Goal: Task Accomplishment & Management: Complete application form

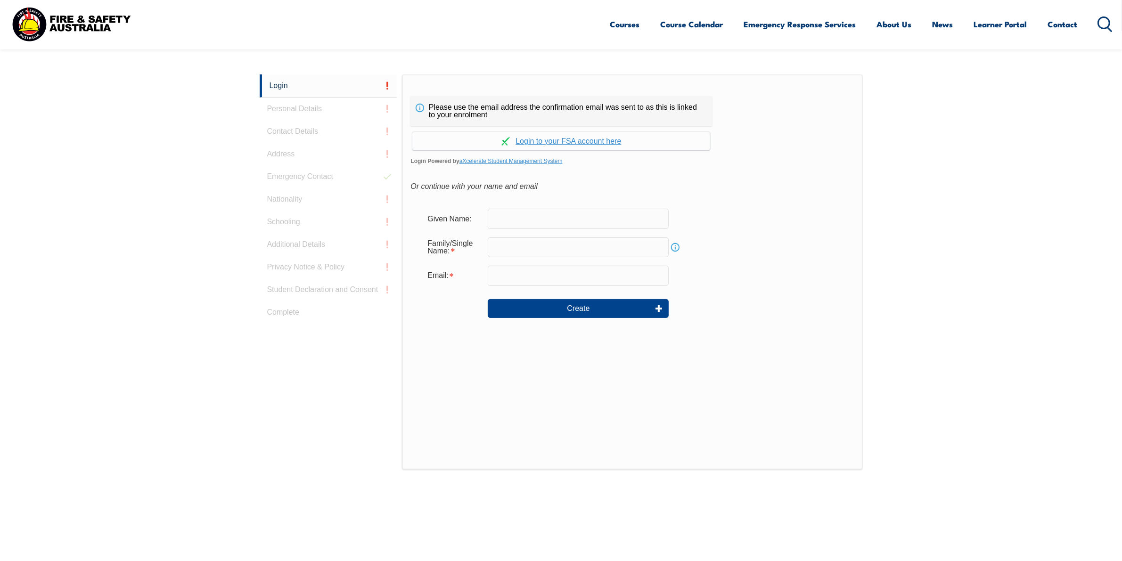
scroll to position [251, 0]
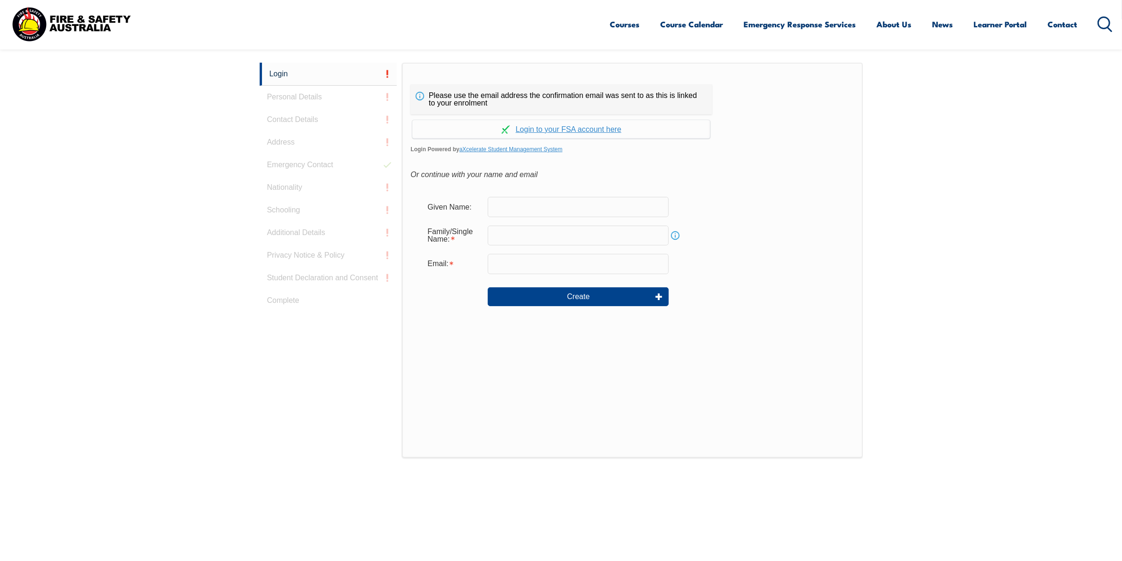
click at [573, 210] on input "text" at bounding box center [578, 207] width 181 height 20
type input "[PERSON_NAME]"
click at [555, 244] on input "text" at bounding box center [578, 236] width 181 height 20
type input "McGuicken"
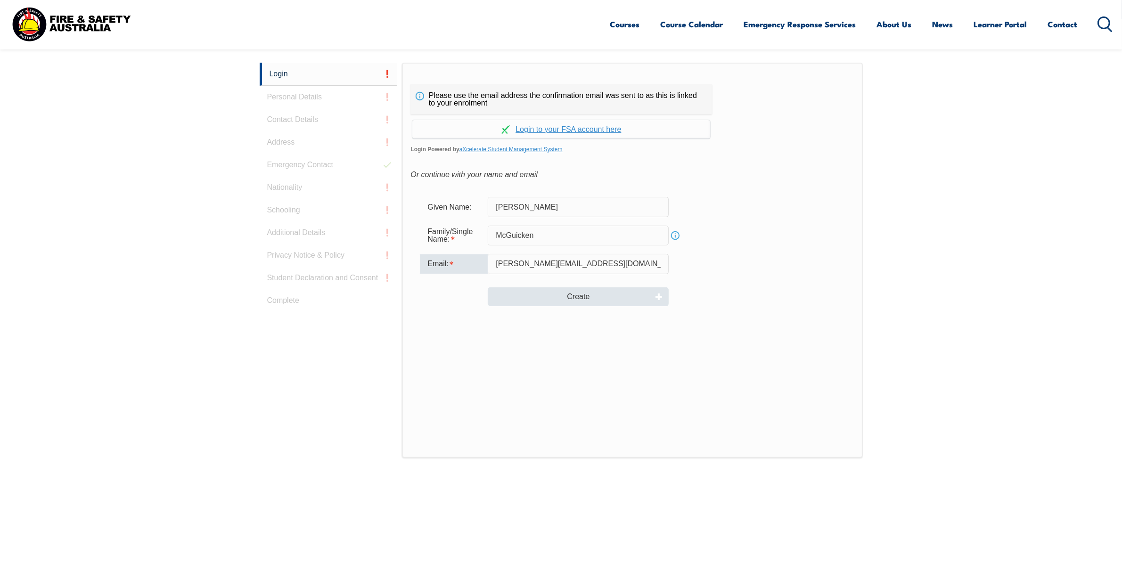
type input "[PERSON_NAME][EMAIL_ADDRESS][DOMAIN_NAME]"
click at [576, 296] on button "Create" at bounding box center [578, 297] width 181 height 19
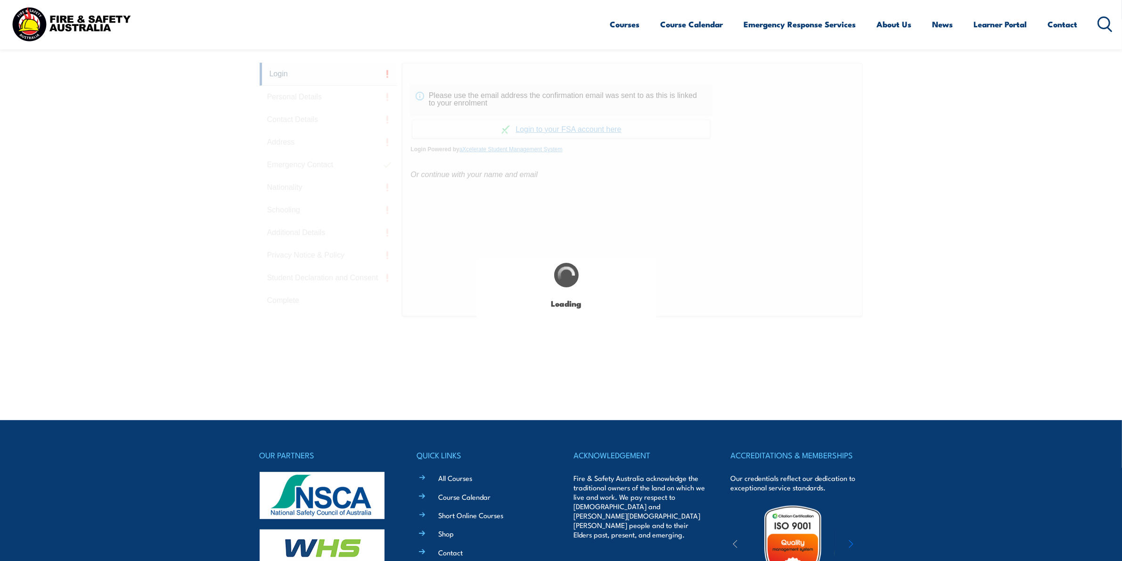
type input "[PERSON_NAME]"
type input "McGuicken"
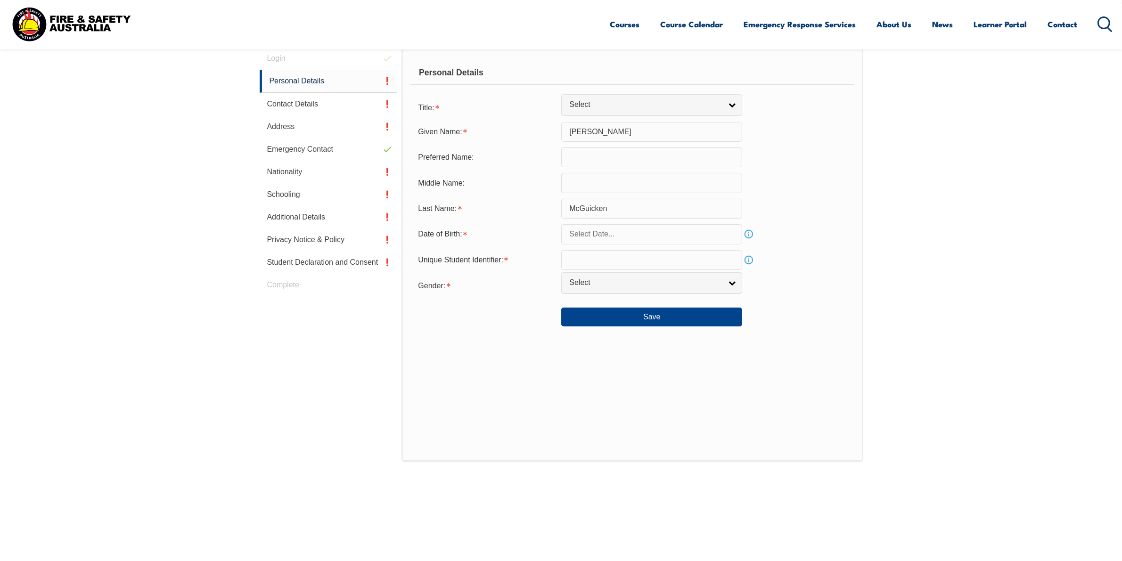
click at [602, 240] on input "text" at bounding box center [651, 234] width 181 height 20
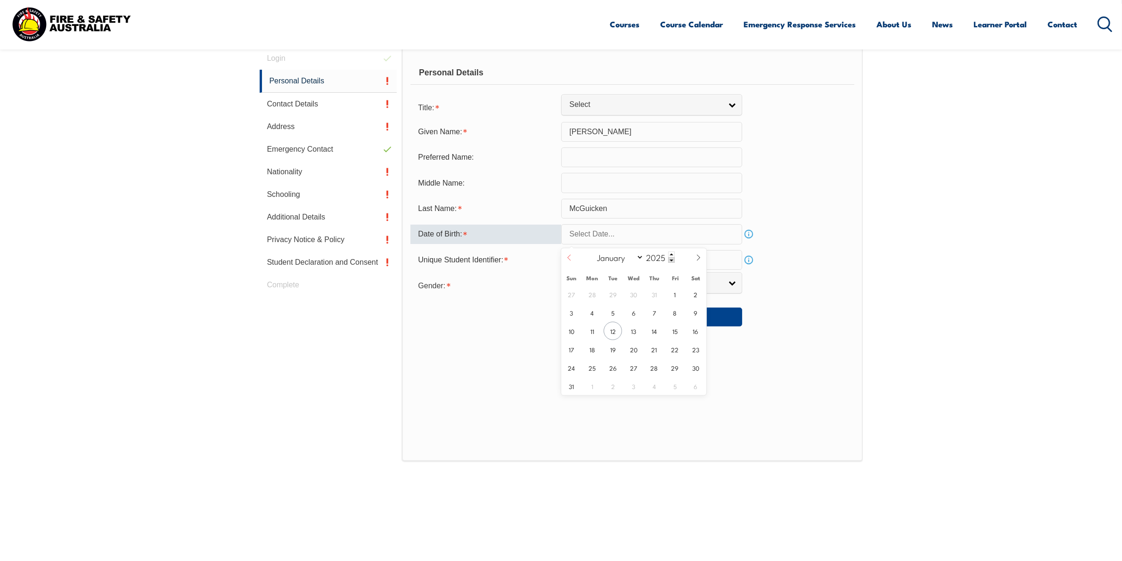
click at [569, 257] on icon at bounding box center [569, 258] width 7 height 7
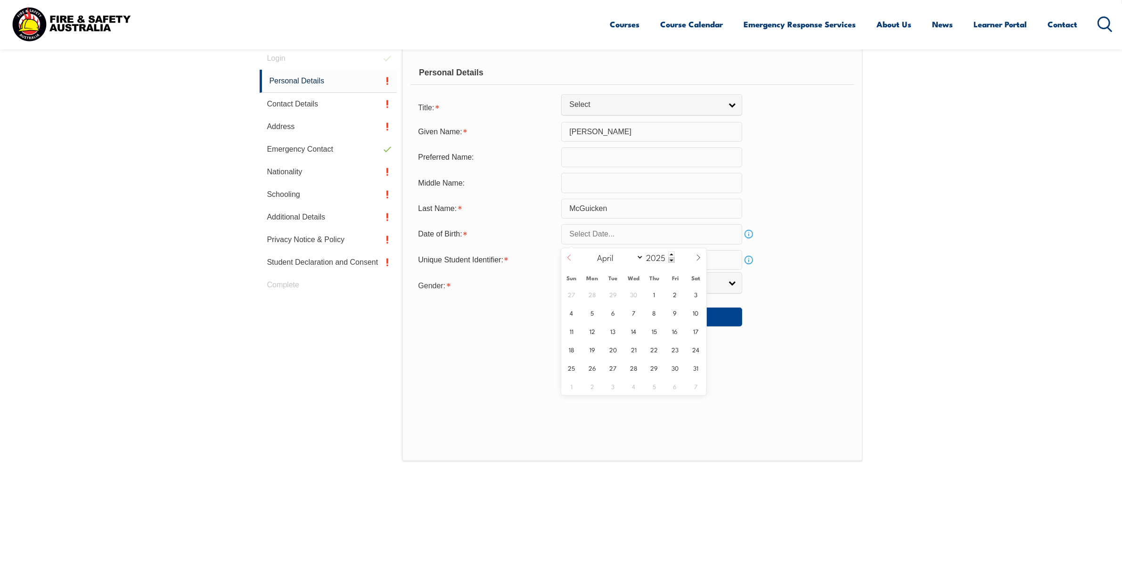
select select "2"
click at [673, 316] on span "7" at bounding box center [675, 313] width 18 height 18
type input "[DATE]"
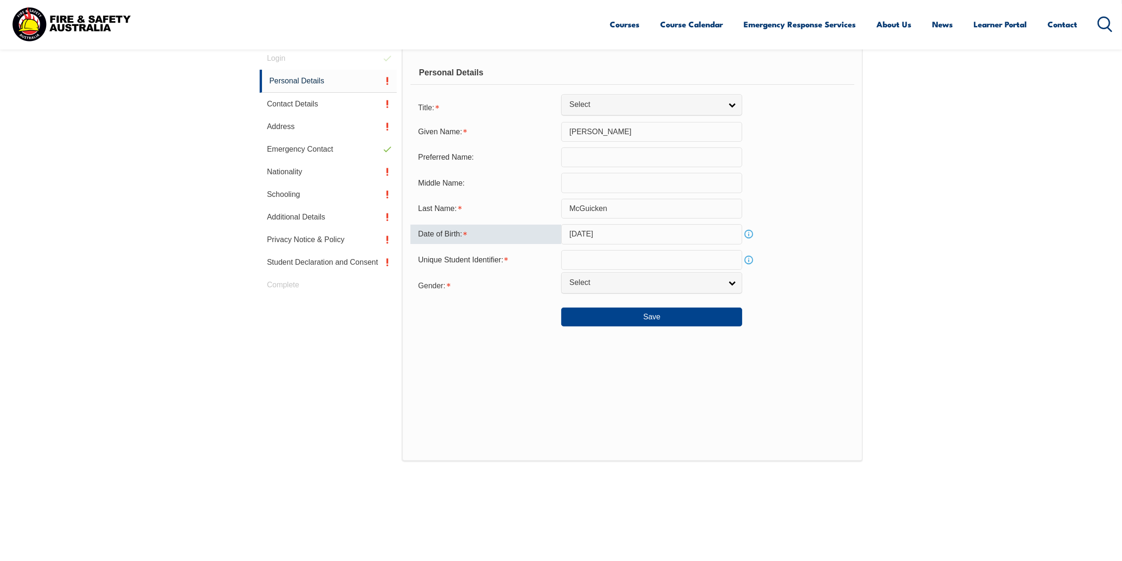
click at [646, 236] on input "[DATE]" at bounding box center [651, 234] width 181 height 20
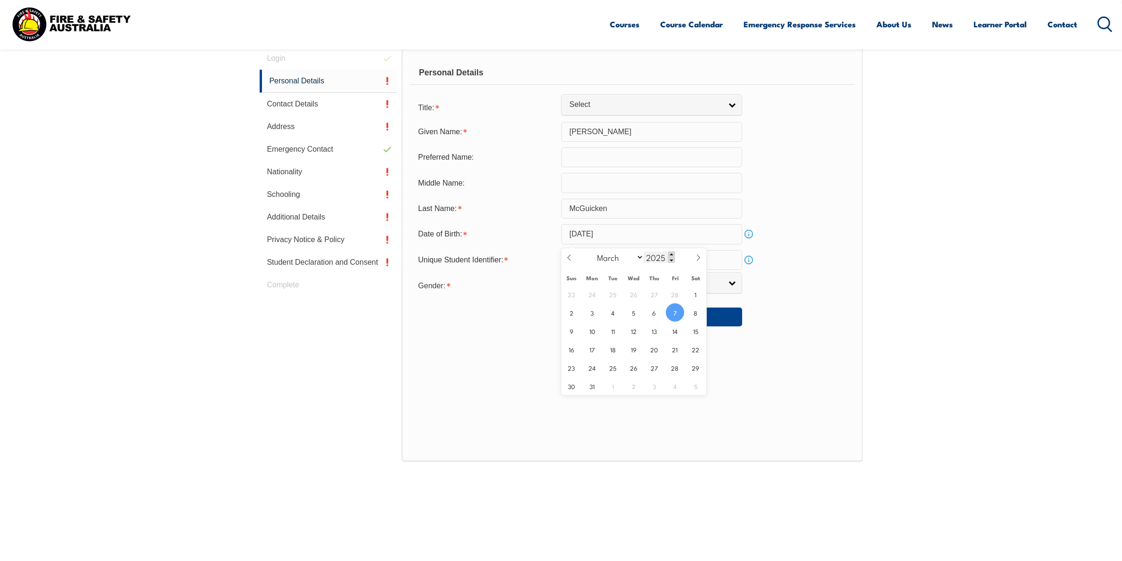
click at [673, 255] on span at bounding box center [671, 255] width 7 height 6
click at [673, 260] on span at bounding box center [671, 260] width 7 height 6
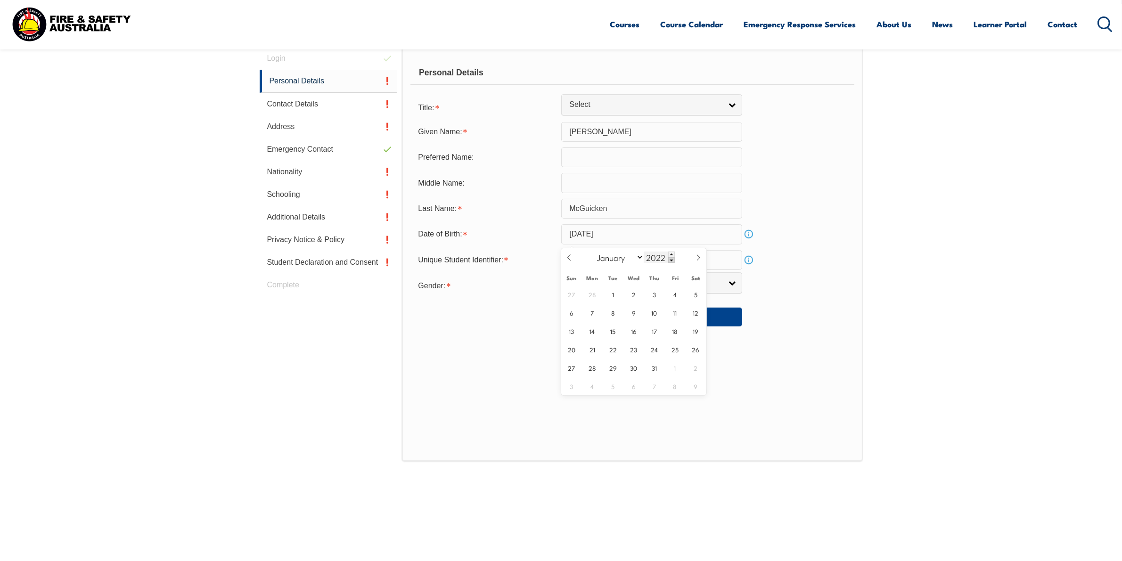
click at [673, 260] on span at bounding box center [671, 260] width 7 height 6
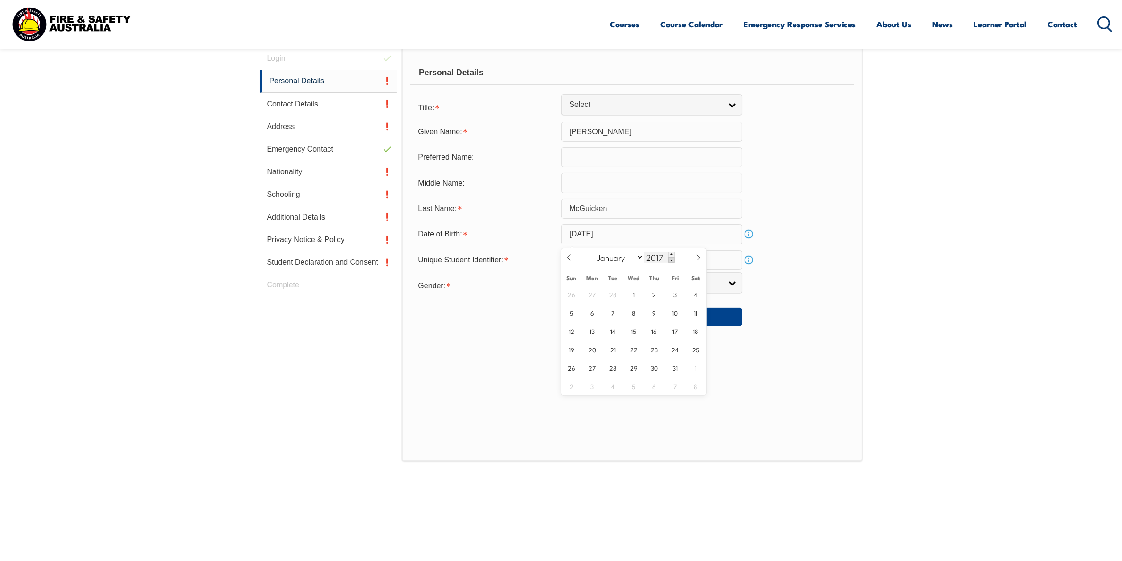
click at [673, 260] on span at bounding box center [671, 260] width 7 height 6
click at [654, 257] on input "2015" at bounding box center [659, 257] width 31 height 11
click at [668, 262] on span at bounding box center [671, 260] width 7 height 6
click at [669, 252] on span at bounding box center [671, 255] width 7 height 6
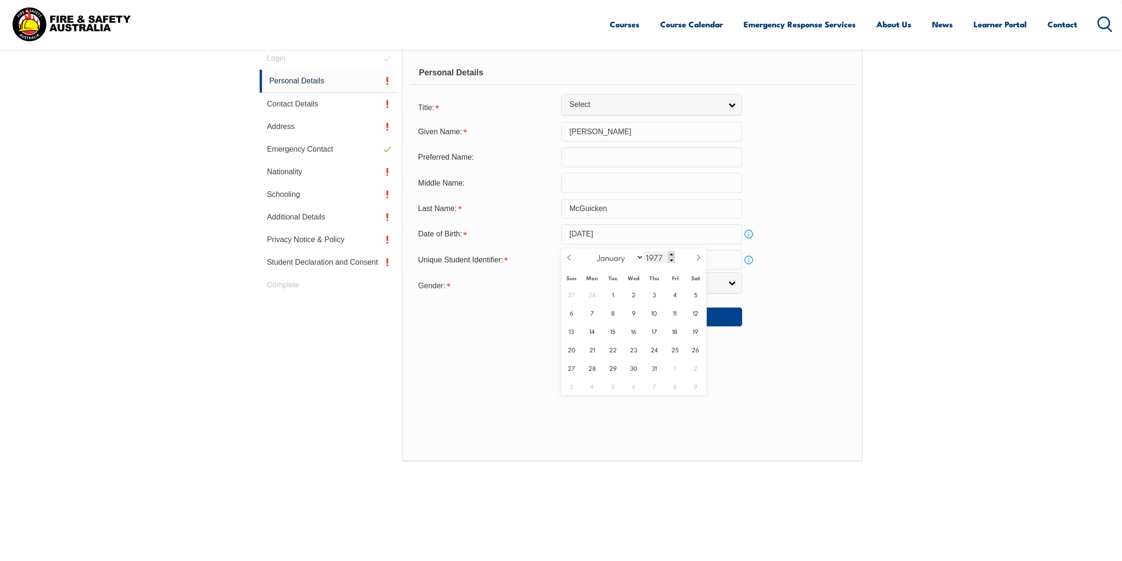
type input "1978"
click at [682, 239] on input "[DATE]" at bounding box center [651, 234] width 181 height 20
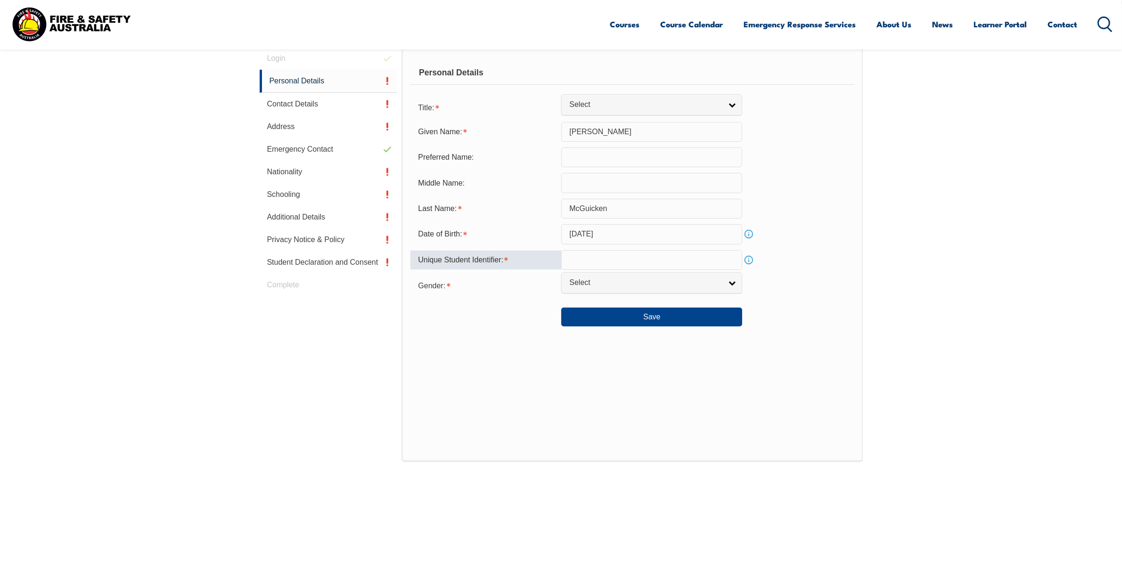
click at [613, 247] on form "Title: Mr Mrs Ms [PERSON_NAME] Other Select Given Name: [PERSON_NAME] Preferred…" at bounding box center [633, 213] width 444 height 230
click at [611, 236] on input "[DATE]" at bounding box center [651, 234] width 181 height 20
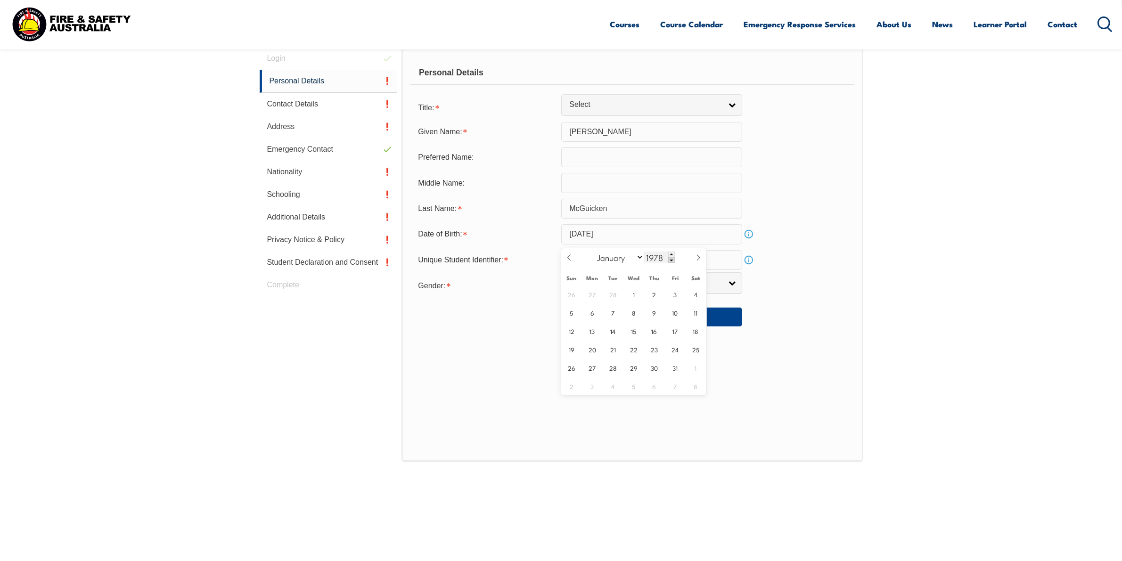
click at [658, 257] on input "1978" at bounding box center [659, 257] width 31 height 11
click at [609, 311] on span "7" at bounding box center [613, 313] width 18 height 18
type input "[DATE]"
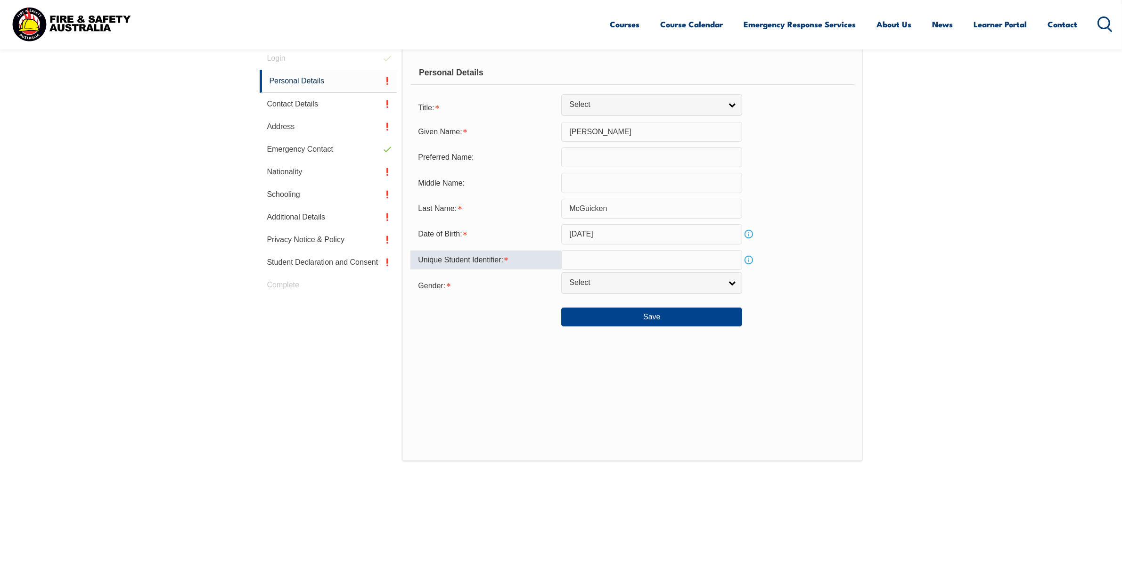
click at [609, 270] on input "text" at bounding box center [651, 260] width 181 height 20
paste input "GPSYMBJ7TR"
type input "GPSYMBJ7TR"
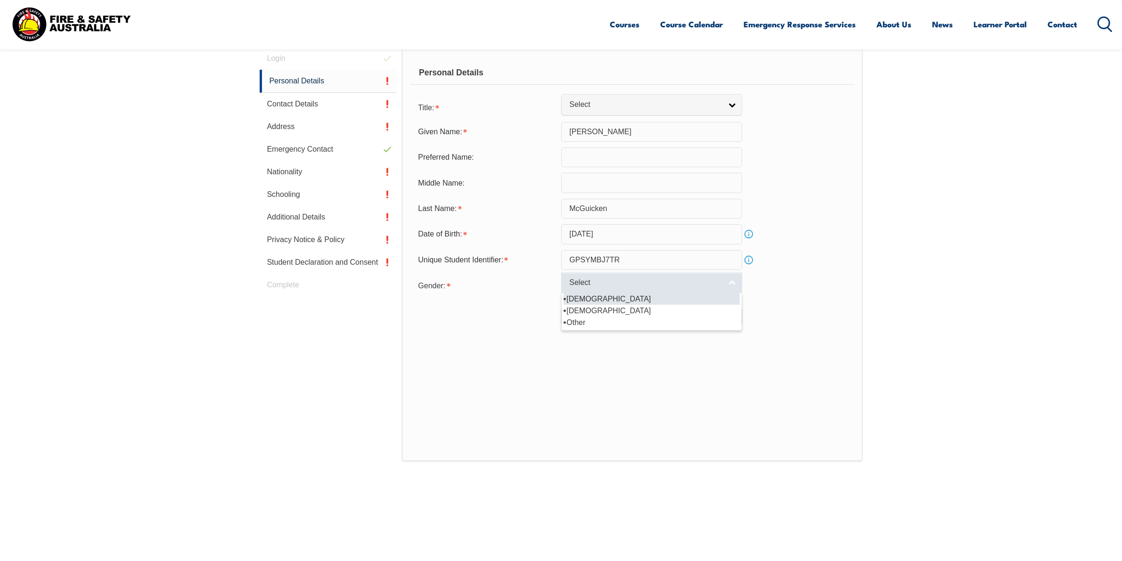
click at [602, 293] on link "Select" at bounding box center [651, 282] width 181 height 21
click at [601, 314] on li "[DEMOGRAPHIC_DATA]" at bounding box center [652, 311] width 176 height 12
select select "F"
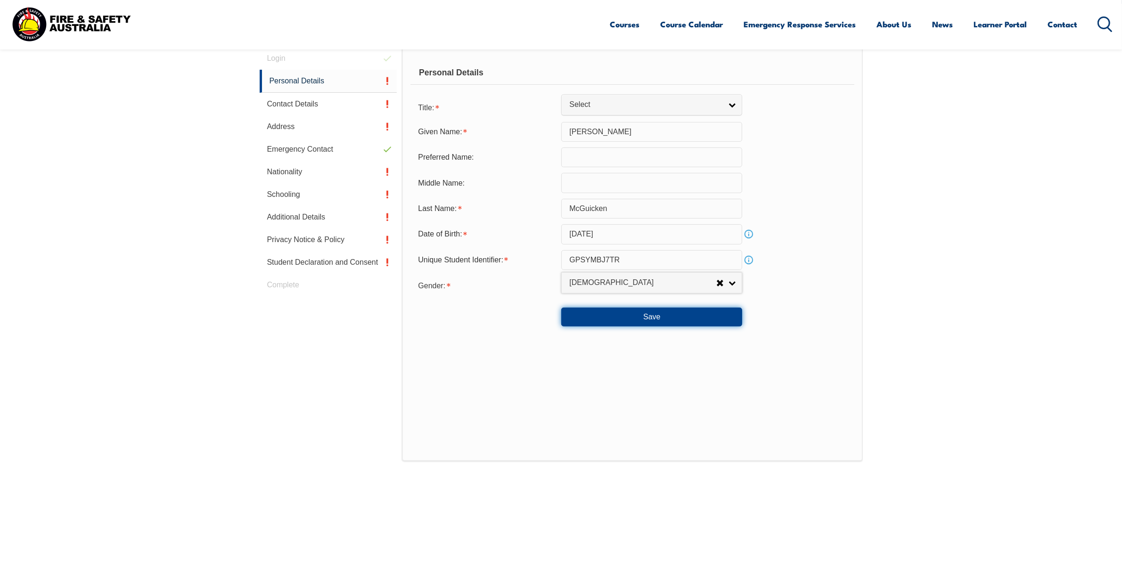
click at [618, 323] on button "Save" at bounding box center [651, 317] width 181 height 19
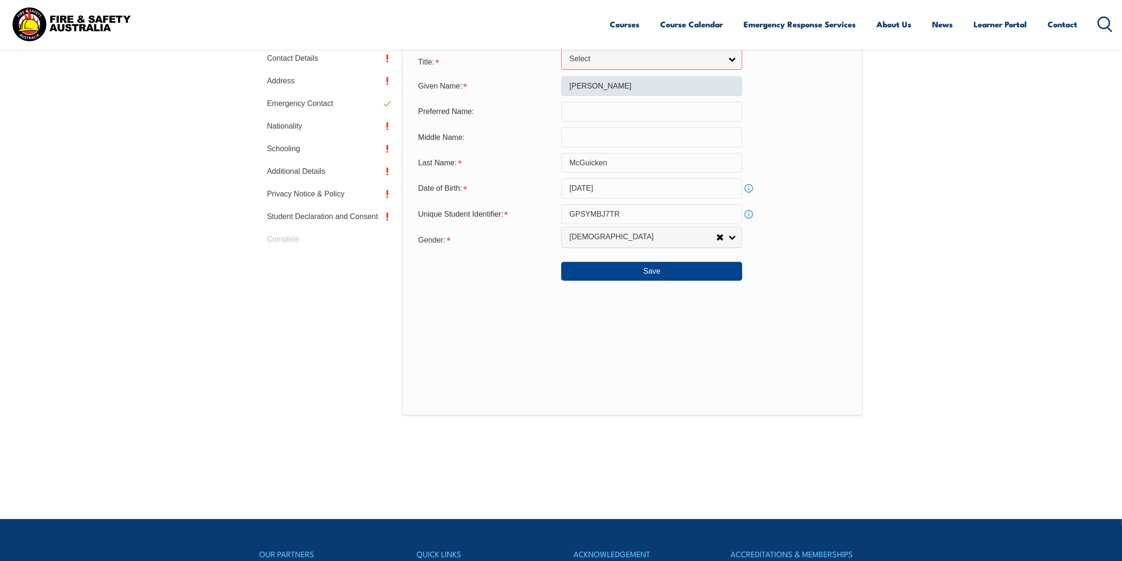
scroll to position [17, 0]
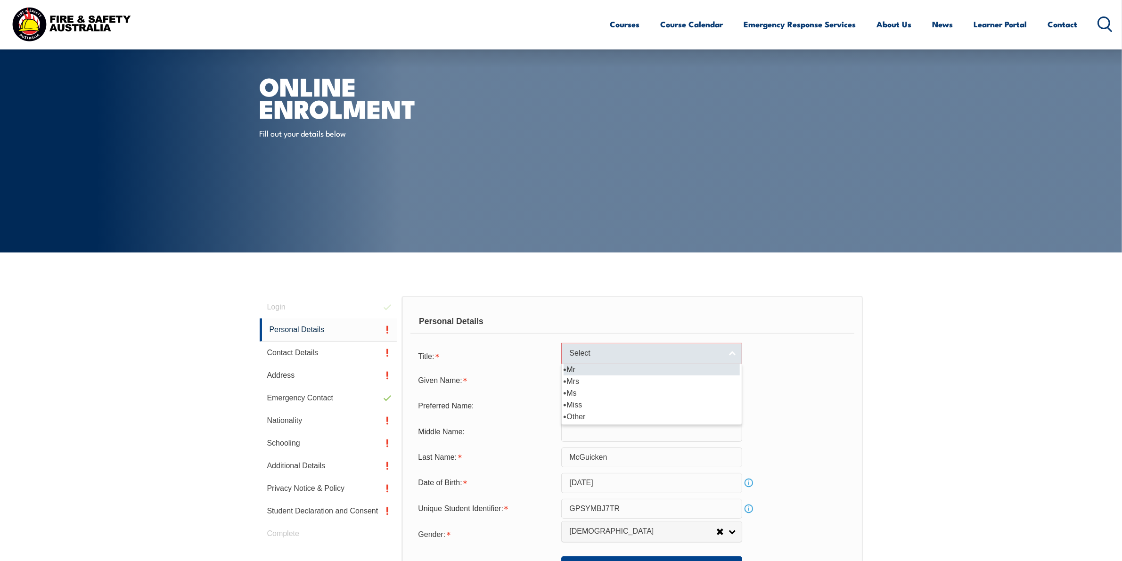
click at [730, 356] on link "Select" at bounding box center [651, 353] width 181 height 21
click at [627, 382] on li "Mrs" at bounding box center [652, 382] width 176 height 12
select select "Mrs"
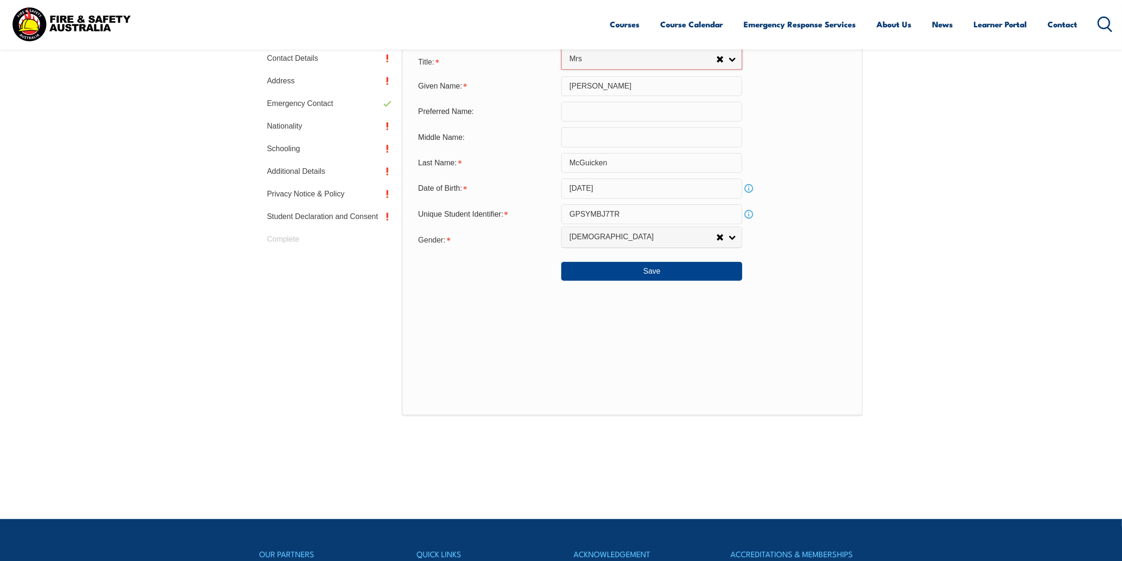
scroll to position [489, 0]
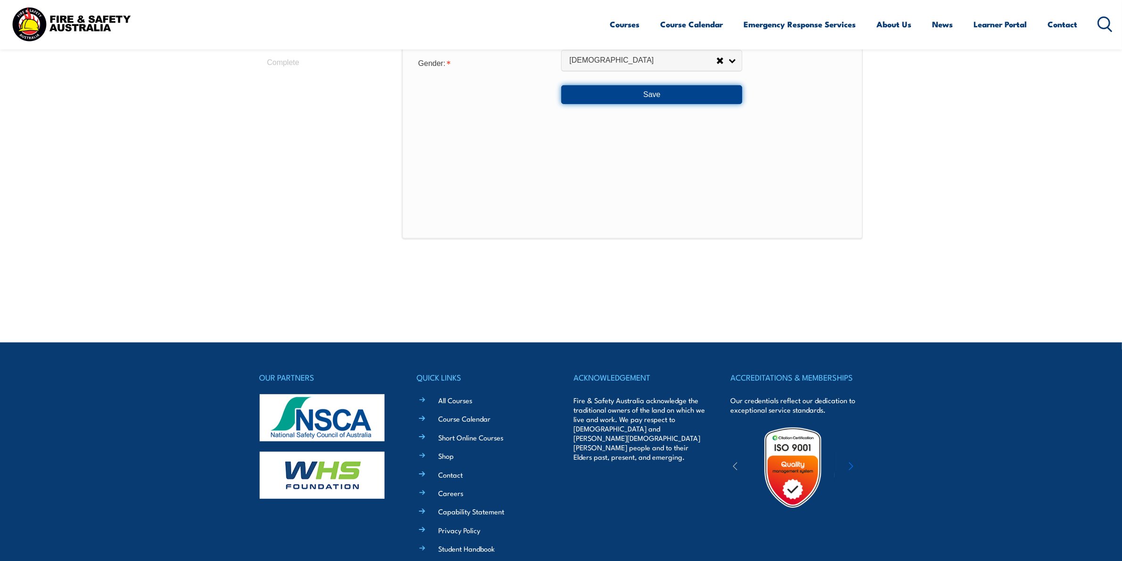
click at [630, 98] on button "Save" at bounding box center [651, 94] width 181 height 19
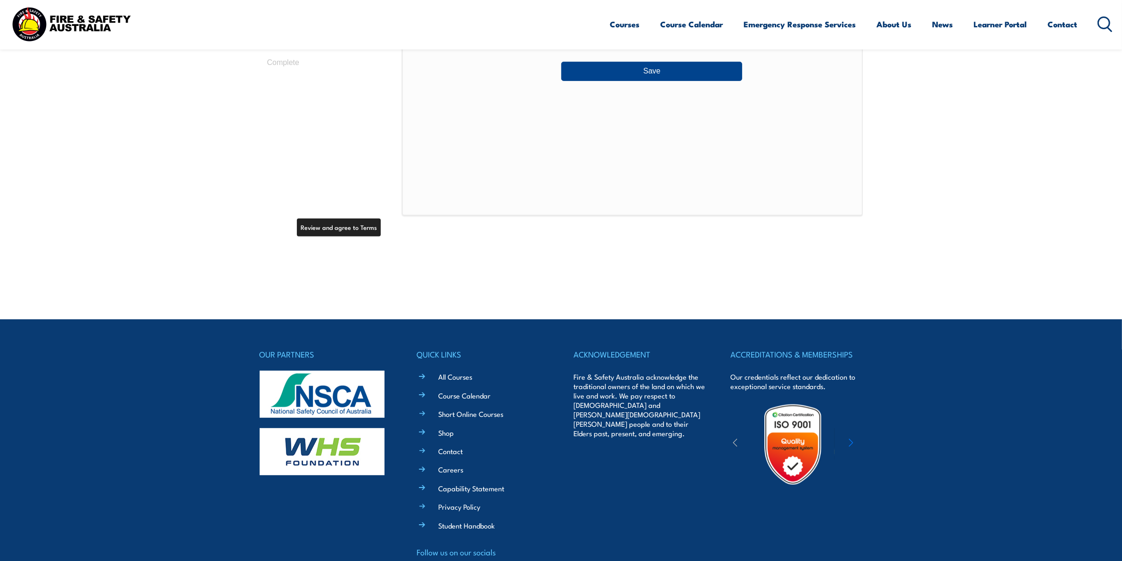
scroll to position [266, 0]
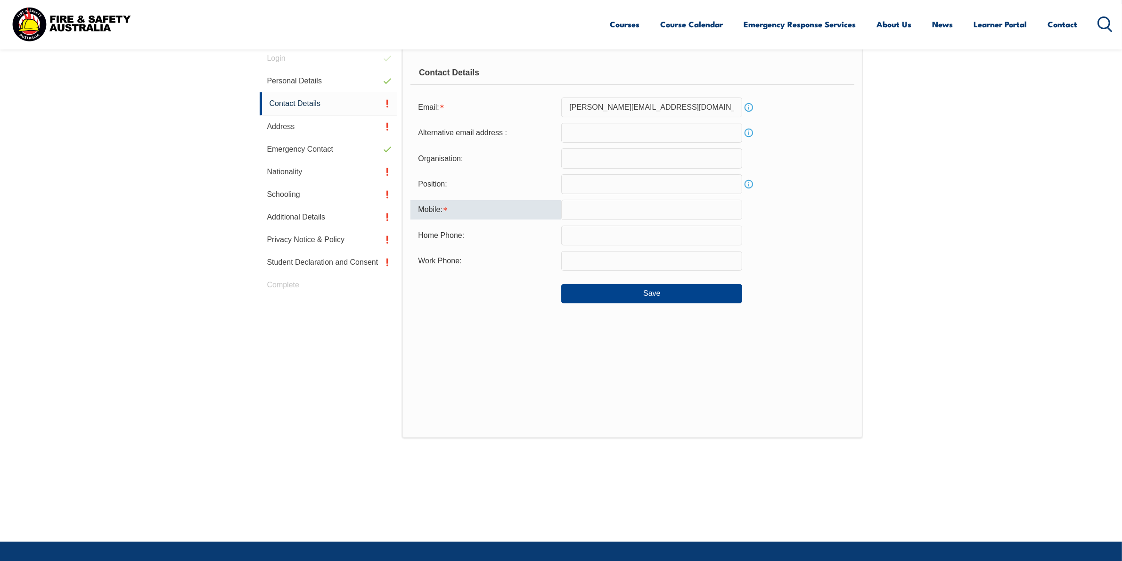
click at [582, 208] on input "text" at bounding box center [651, 210] width 181 height 20
type input "0419225860"
click at [585, 235] on input "text" at bounding box center [651, 236] width 181 height 20
click at [598, 267] on input "text" at bounding box center [651, 261] width 181 height 20
click at [749, 187] on link "Info" at bounding box center [748, 184] width 13 height 13
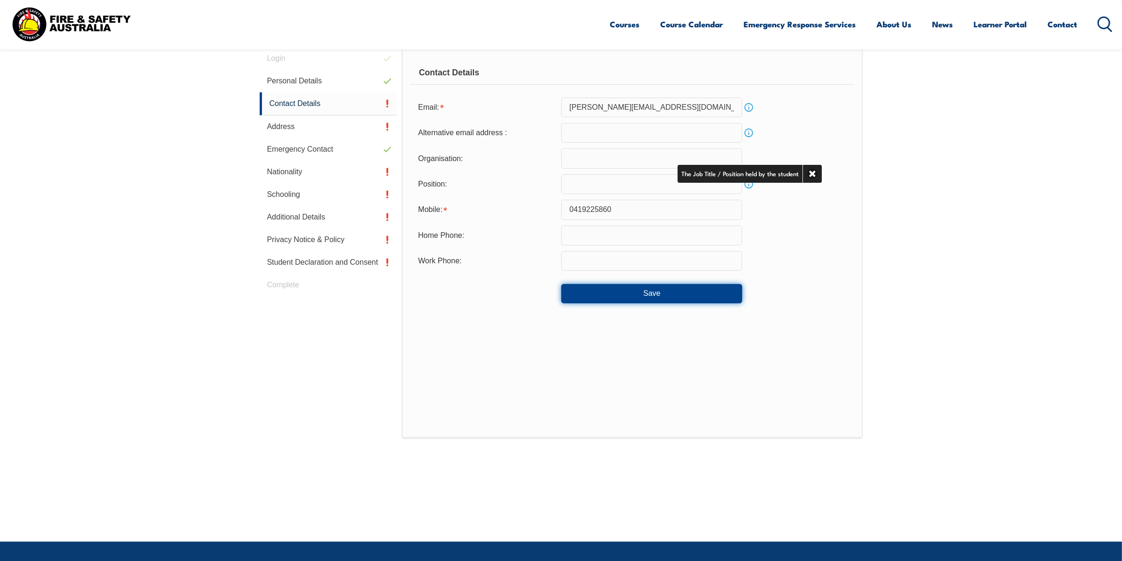
click at [615, 298] on button "Save" at bounding box center [651, 293] width 181 height 19
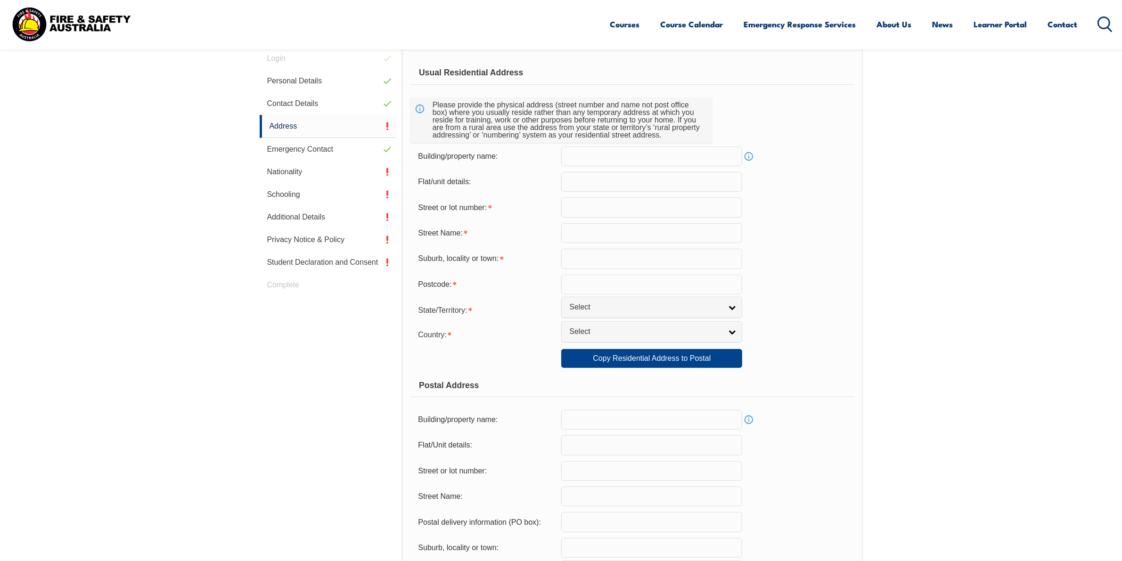
click at [586, 206] on input "text" at bounding box center [651, 208] width 181 height 20
type input "75"
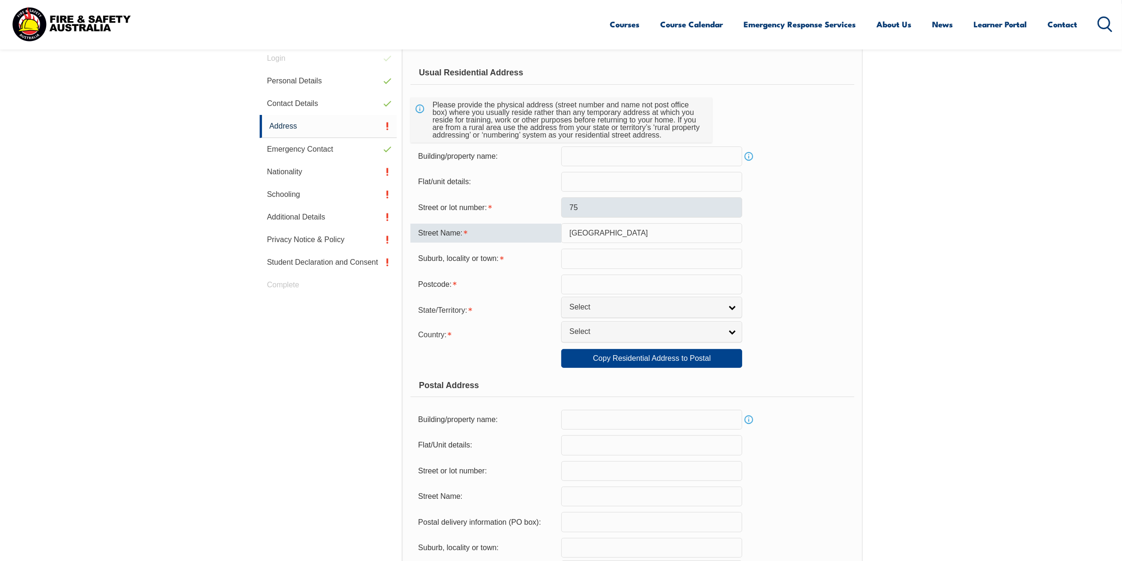
type input "[GEOGRAPHIC_DATA]"
type input "Spring Mountain"
type input "4300"
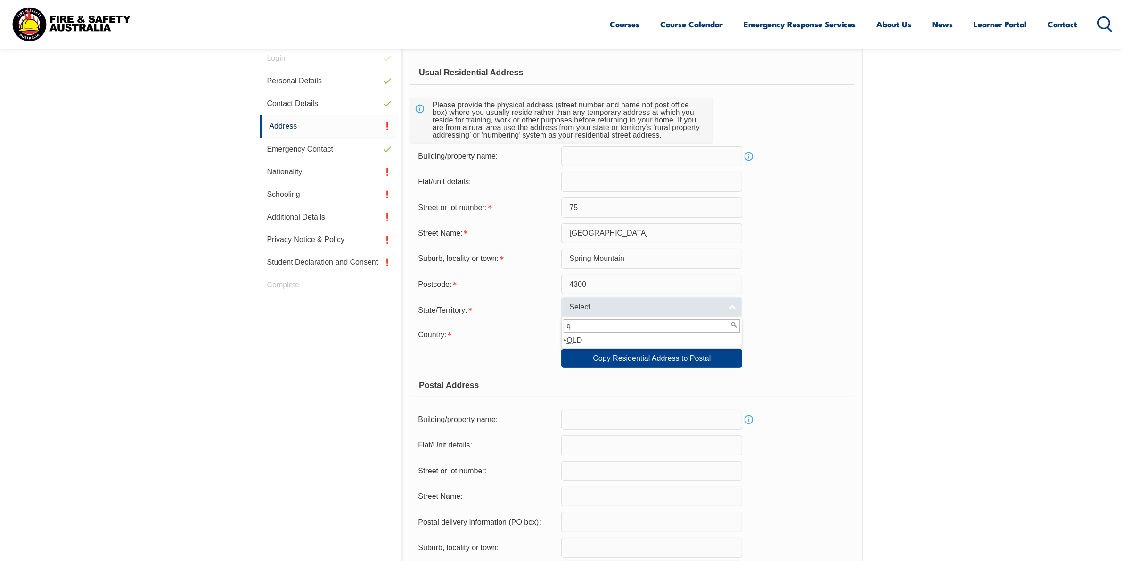
type input "q"
select select "QLD"
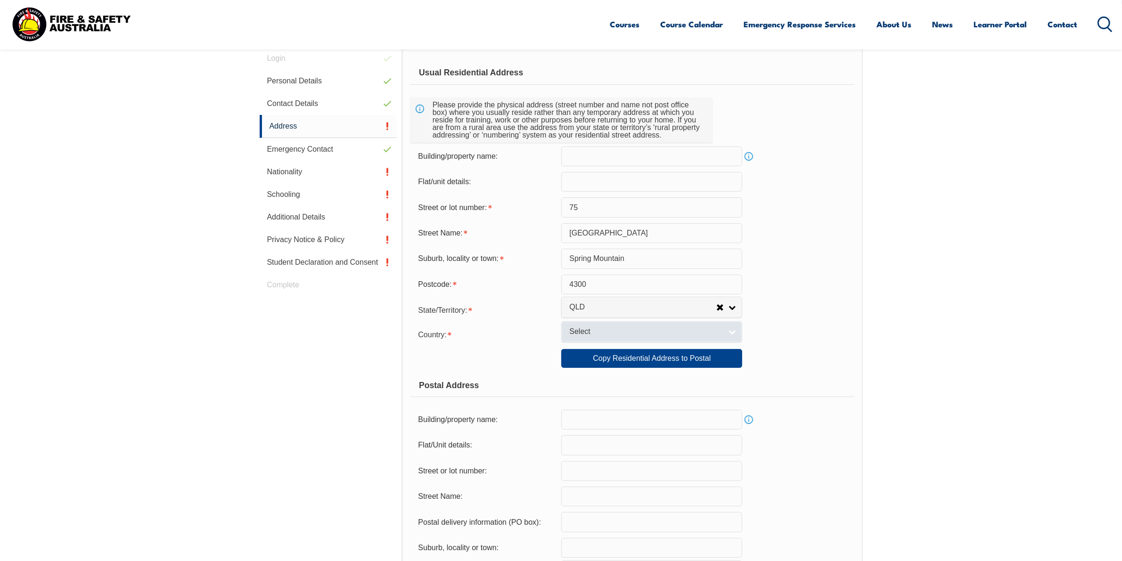
click at [576, 329] on link "Select" at bounding box center [651, 331] width 181 height 21
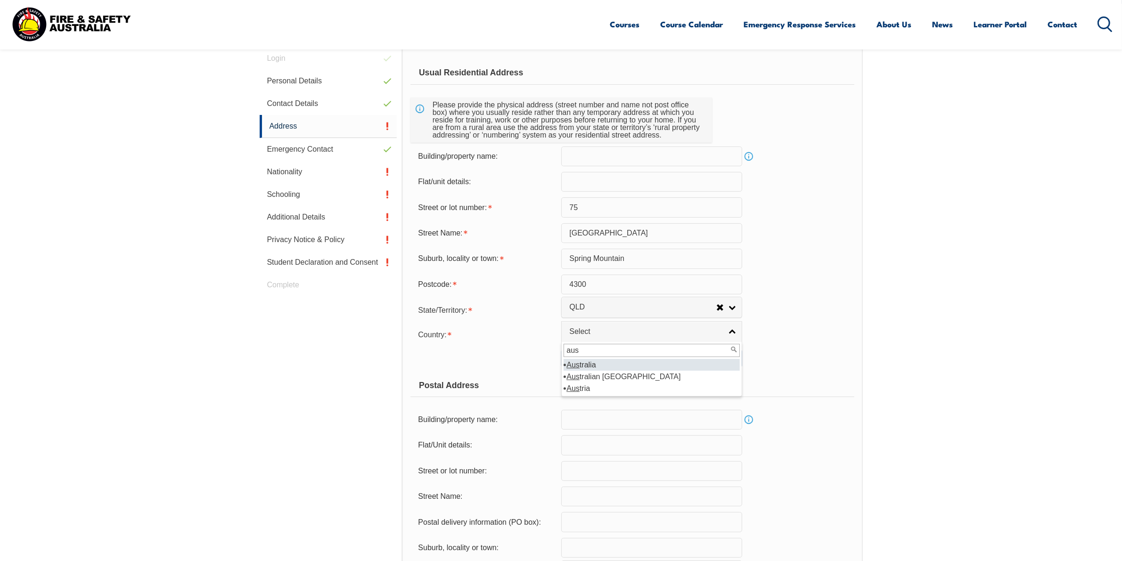
type input "aus"
click at [597, 369] on li "Aus tralia" at bounding box center [652, 365] width 176 height 12
select select "1101"
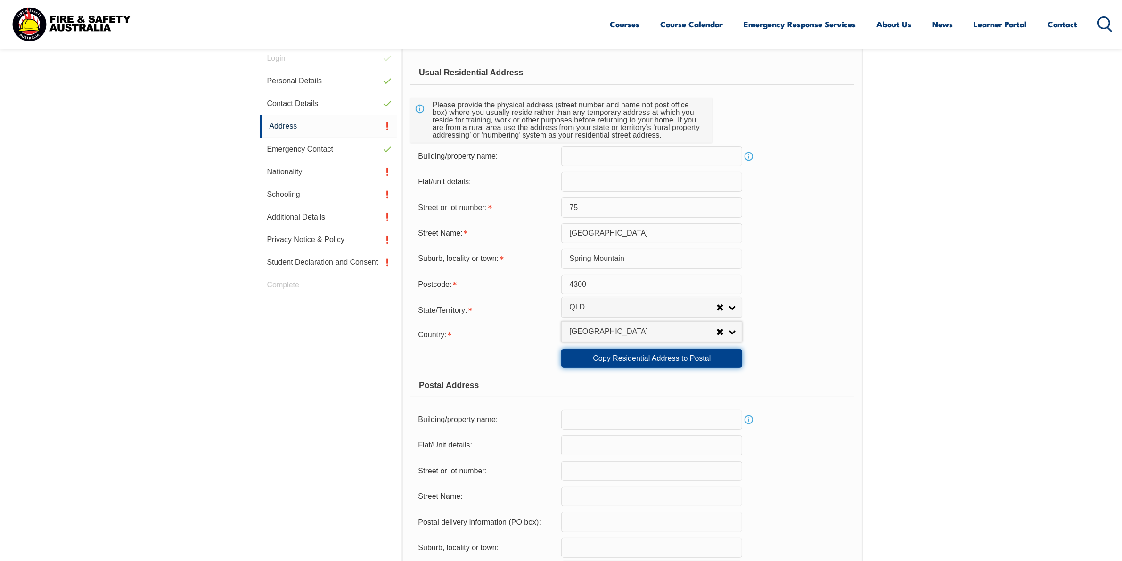
click at [597, 368] on link "Copy Residential Address to Postal" at bounding box center [651, 358] width 181 height 19
type input "75"
type input "[GEOGRAPHIC_DATA]"
type input "Spring Mountain"
select select "QLD"
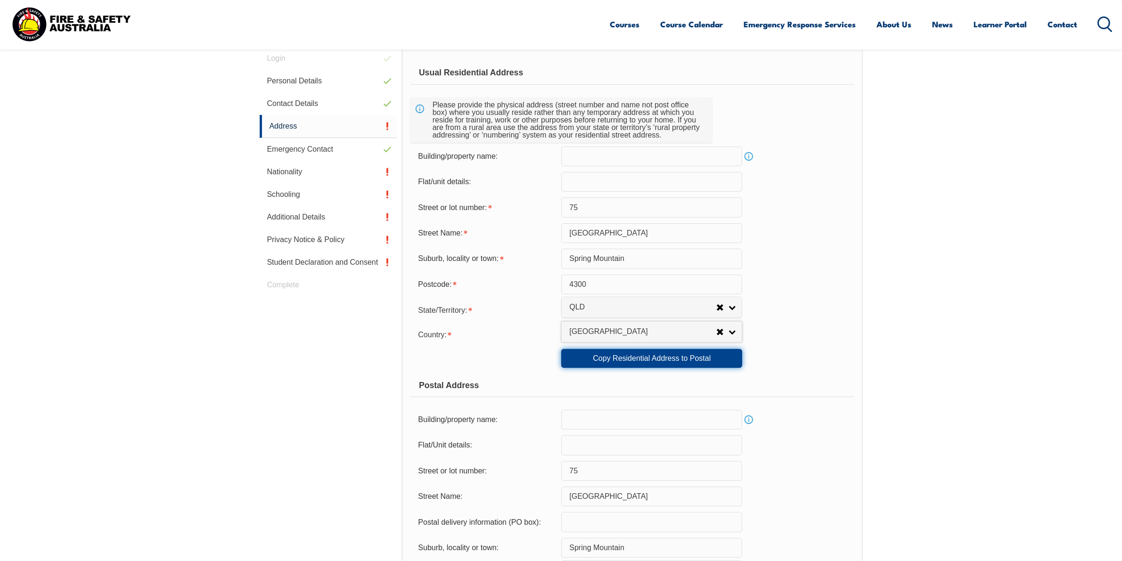
type input "4300"
select select "1101"
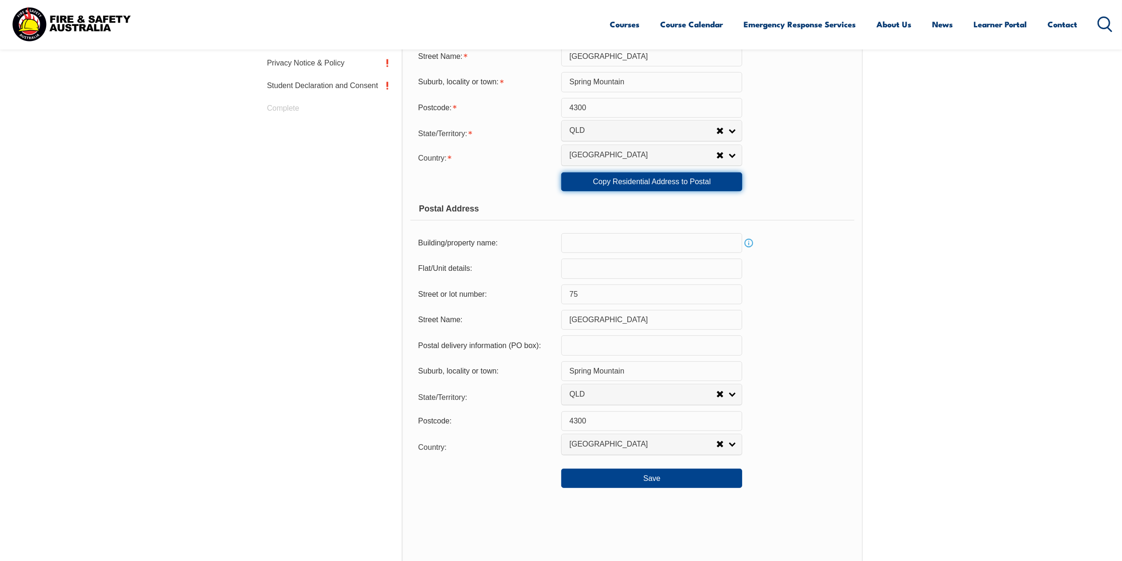
scroll to position [561, 0]
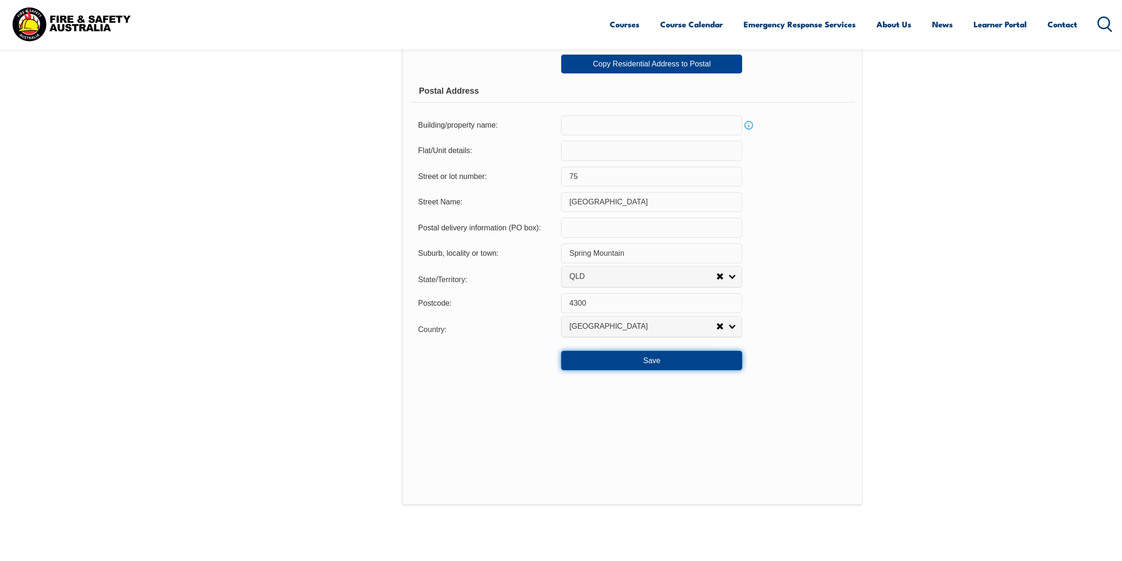
click at [587, 370] on button "Save" at bounding box center [651, 360] width 181 height 19
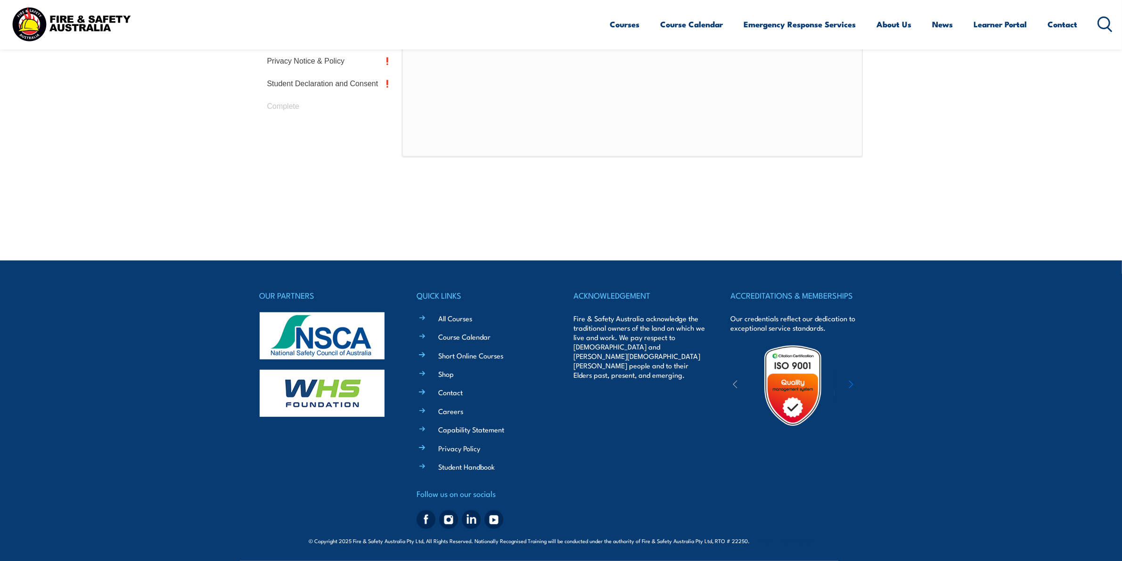
scroll to position [266, 0]
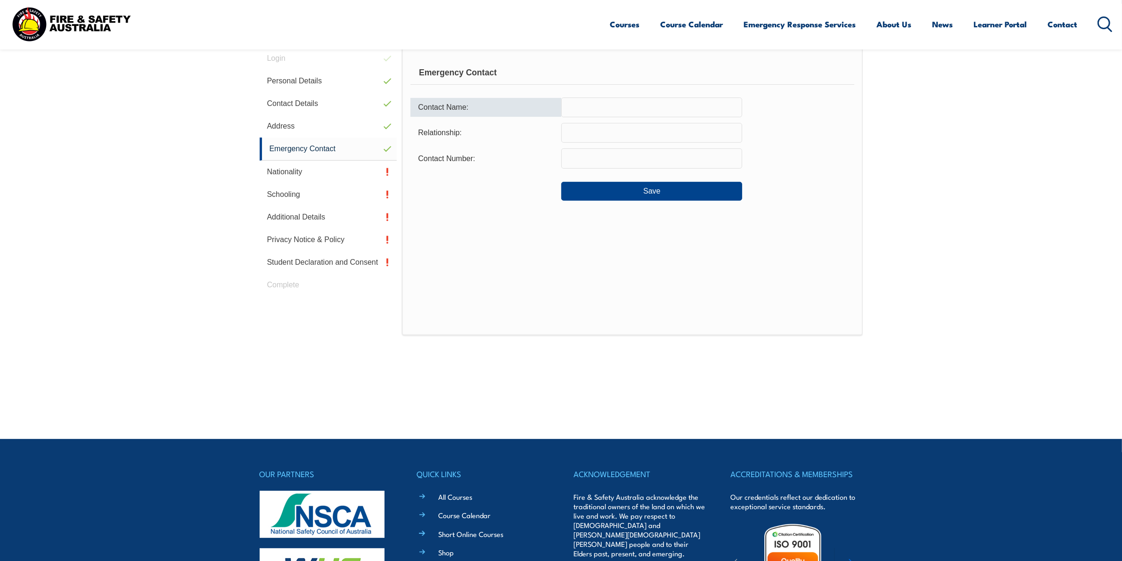
click at [576, 105] on input "text" at bounding box center [651, 108] width 181 height 20
type input "[PERSON_NAME]"
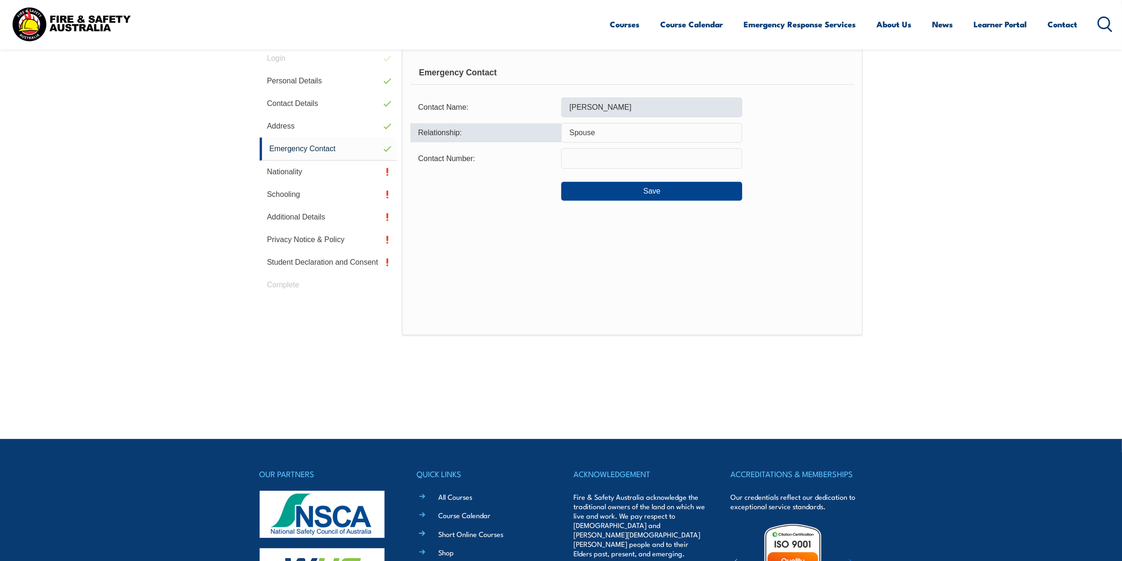
type input "Spouse"
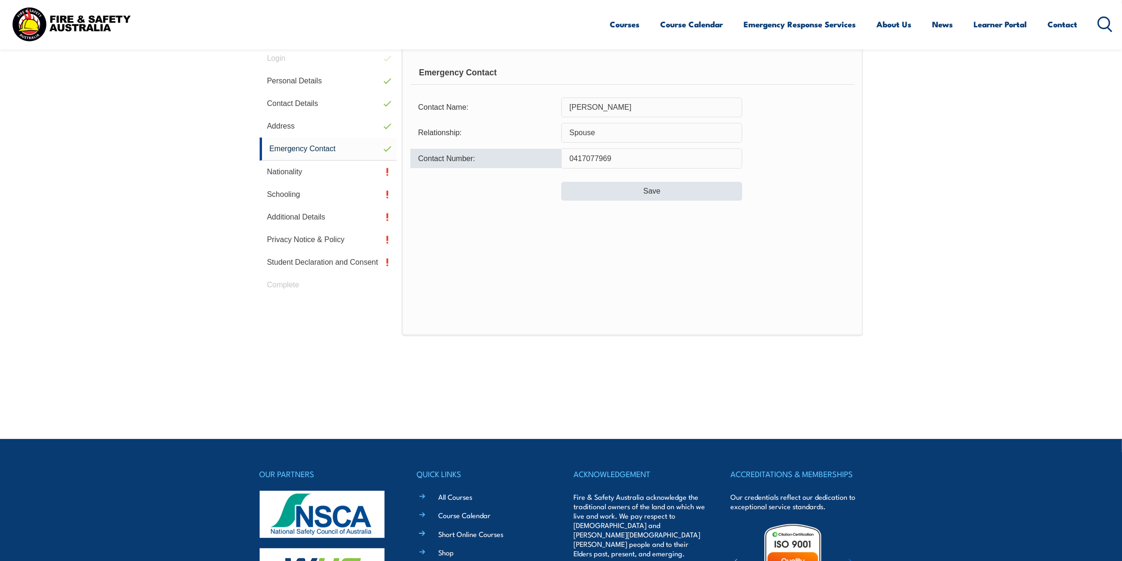
type input "0417077969"
click at [625, 189] on button "Save" at bounding box center [651, 191] width 181 height 19
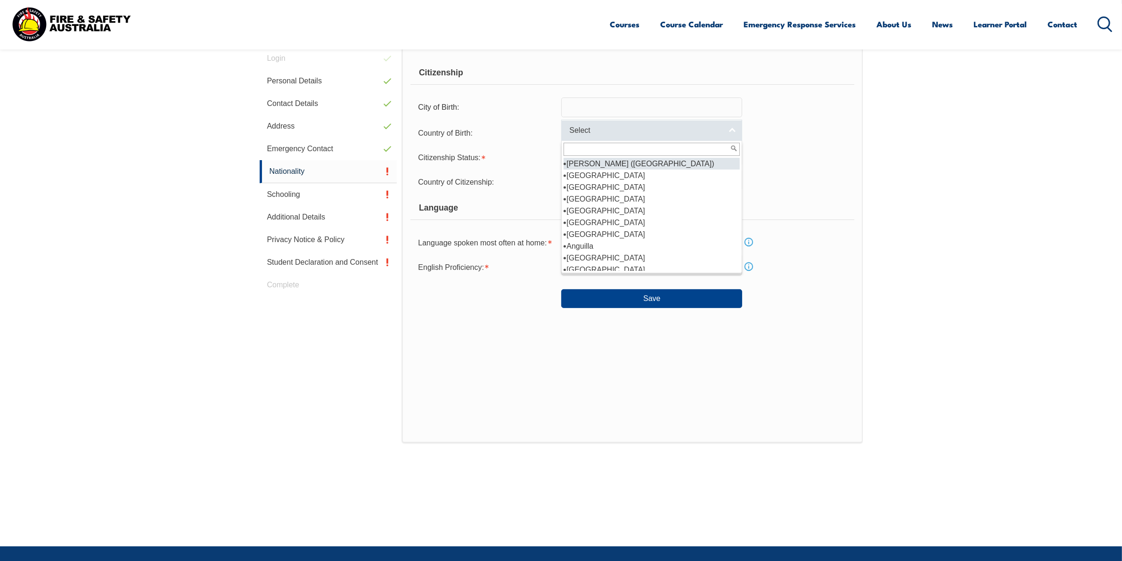
click at [719, 133] on span "Select" at bounding box center [645, 131] width 153 height 10
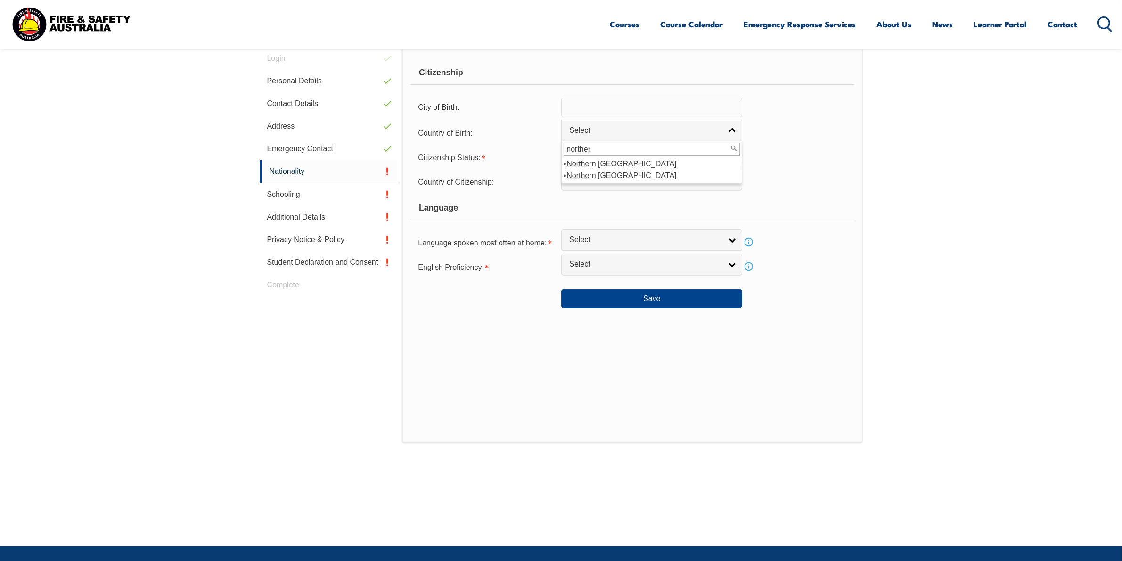
click at [596, 156] on input "norther" at bounding box center [652, 149] width 176 height 13
type input "norther"
click at [599, 161] on li "Norther n [GEOGRAPHIC_DATA]" at bounding box center [652, 164] width 176 height 12
select select "2104"
click at [598, 161] on link "Select" at bounding box center [651, 154] width 181 height 21
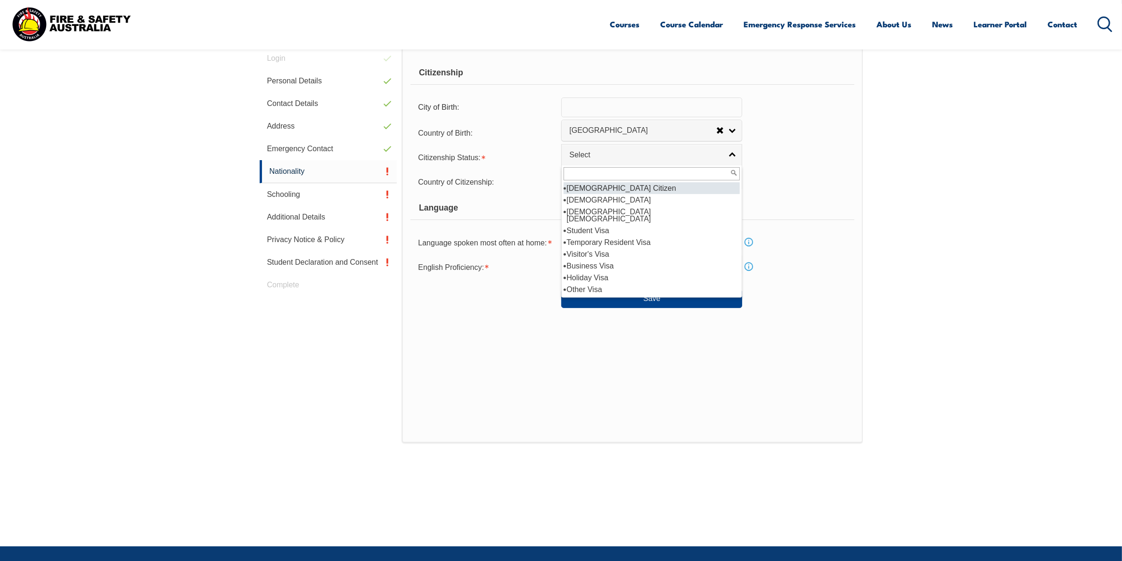
click at [603, 186] on li "[DEMOGRAPHIC_DATA] Citizen" at bounding box center [652, 188] width 176 height 12
select select "1"
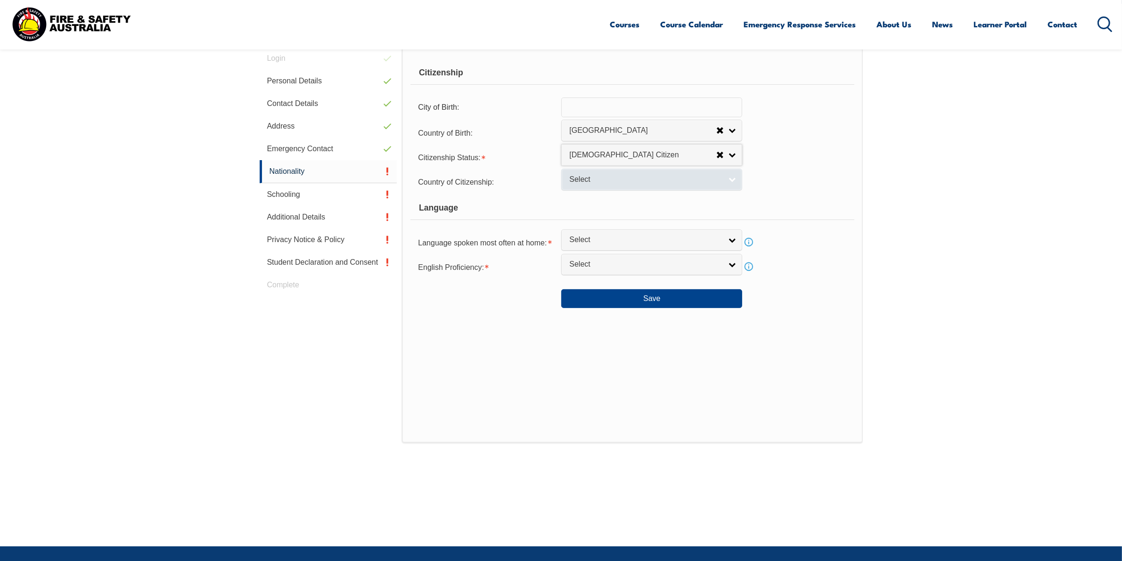
click at [597, 178] on span "Select" at bounding box center [645, 180] width 153 height 10
type input "aus"
click at [590, 211] on li "Aus tralia" at bounding box center [652, 213] width 176 height 12
select select "1101"
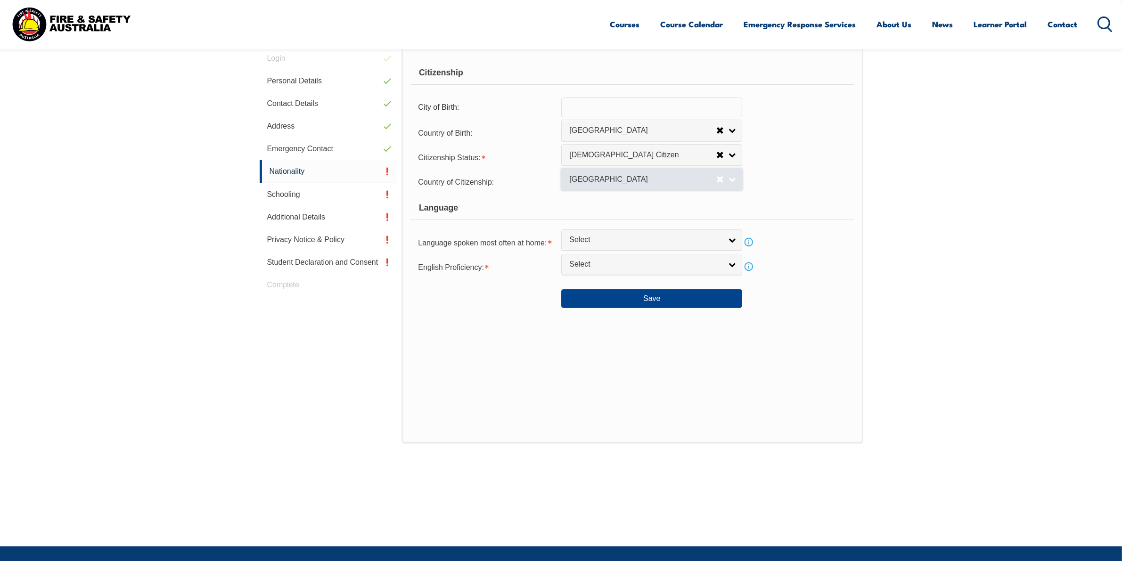
click at [733, 181] on link "[GEOGRAPHIC_DATA]" at bounding box center [651, 179] width 181 height 21
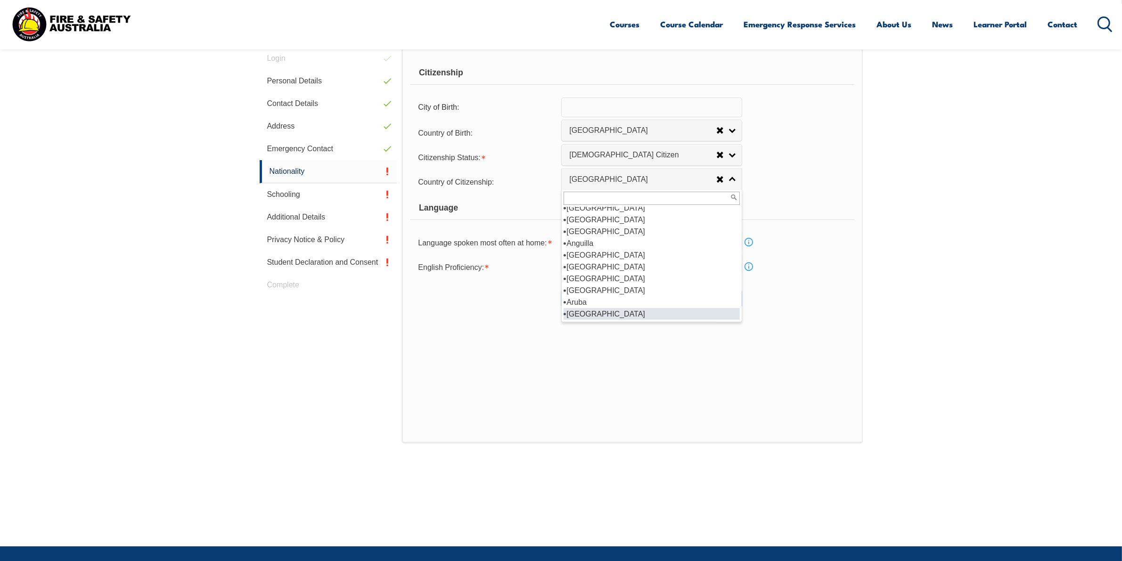
click at [655, 200] on input "text" at bounding box center [652, 198] width 176 height 13
click at [943, 178] on section "Login Personal Details Contact Details Address Emergency Contact Nationality Sc…" at bounding box center [561, 275] width 1122 height 543
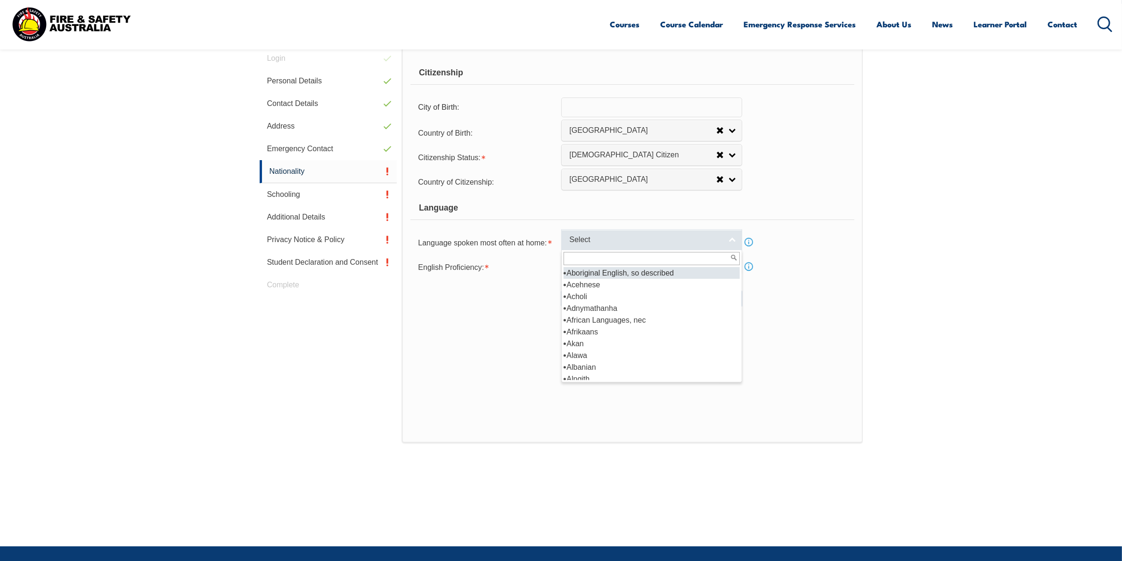
click at [599, 246] on link "Select" at bounding box center [651, 240] width 181 height 21
click at [588, 255] on input "text" at bounding box center [652, 258] width 176 height 13
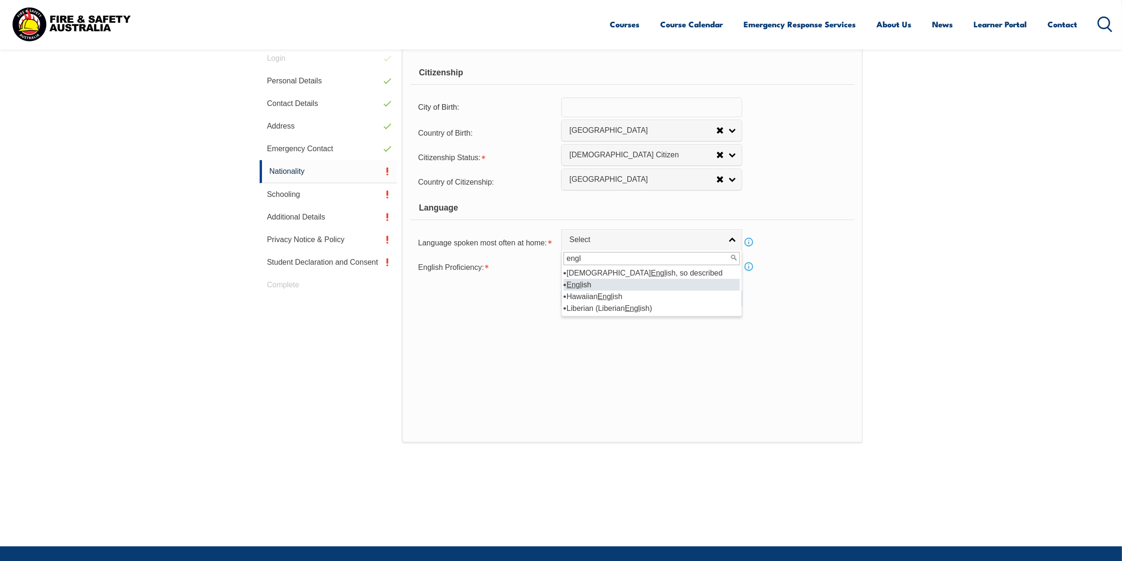
type input "engl"
click at [583, 283] on li "Engl ish" at bounding box center [652, 285] width 176 height 12
select select "1201"
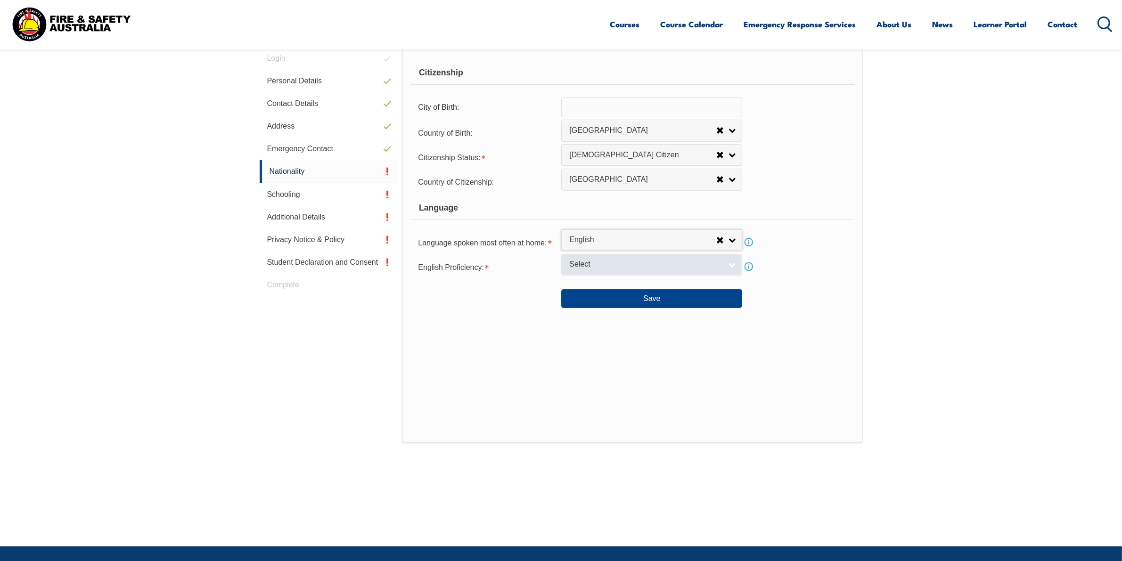
click at [579, 269] on span "Select" at bounding box center [645, 265] width 153 height 10
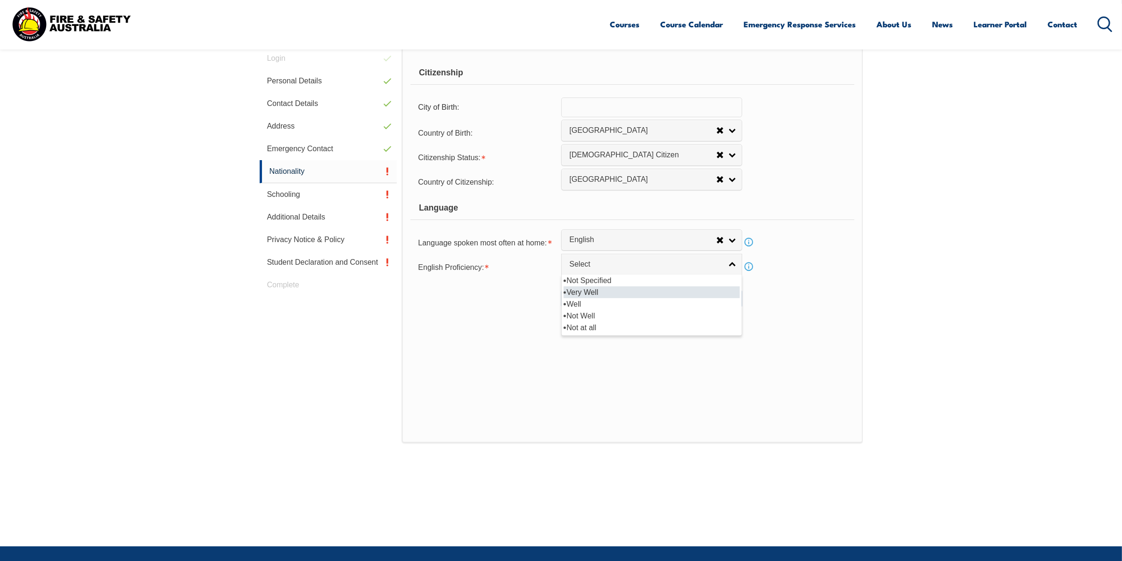
click at [582, 294] on li "Very Well" at bounding box center [652, 293] width 176 height 12
select select "1"
click at [627, 297] on button "Save" at bounding box center [651, 298] width 181 height 19
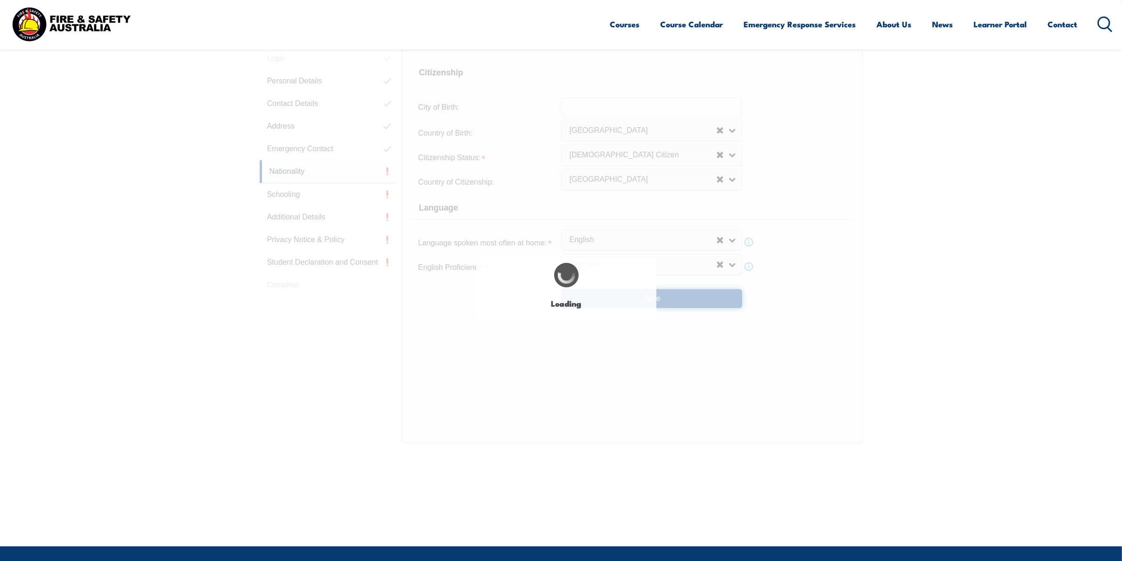
scroll to position [0, 0]
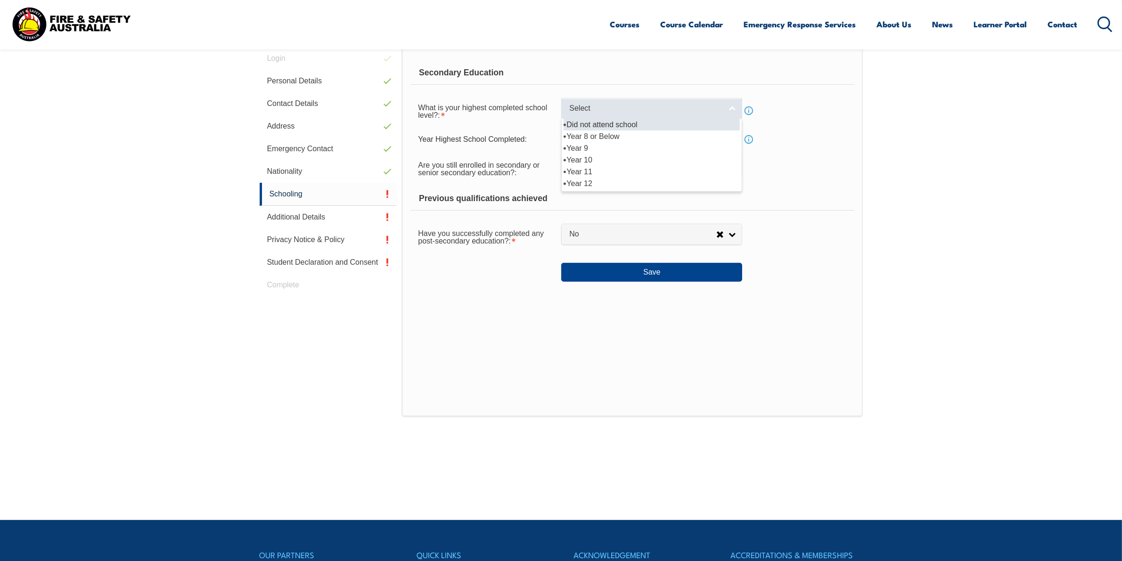
click at [732, 106] on link "Select" at bounding box center [651, 108] width 181 height 21
click at [658, 183] on li "Year 12" at bounding box center [652, 184] width 176 height 12
select select "12"
click at [606, 145] on input "text" at bounding box center [651, 140] width 181 height 20
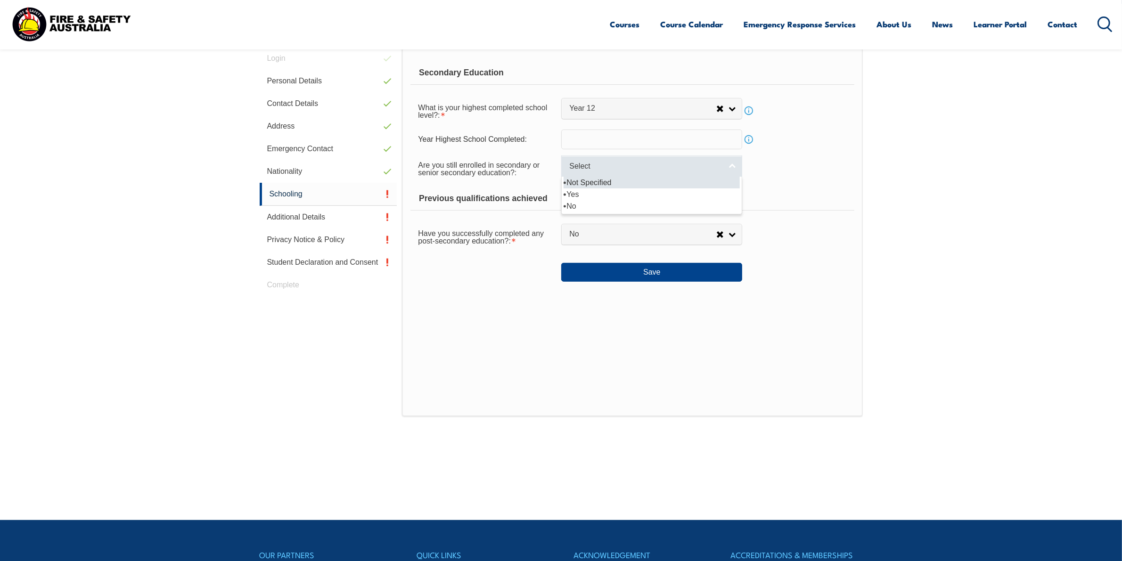
click at [640, 170] on span "Select" at bounding box center [645, 167] width 153 height 10
click at [734, 168] on link "Select" at bounding box center [651, 166] width 181 height 21
click at [581, 204] on li "No" at bounding box center [652, 206] width 176 height 12
select select "false"
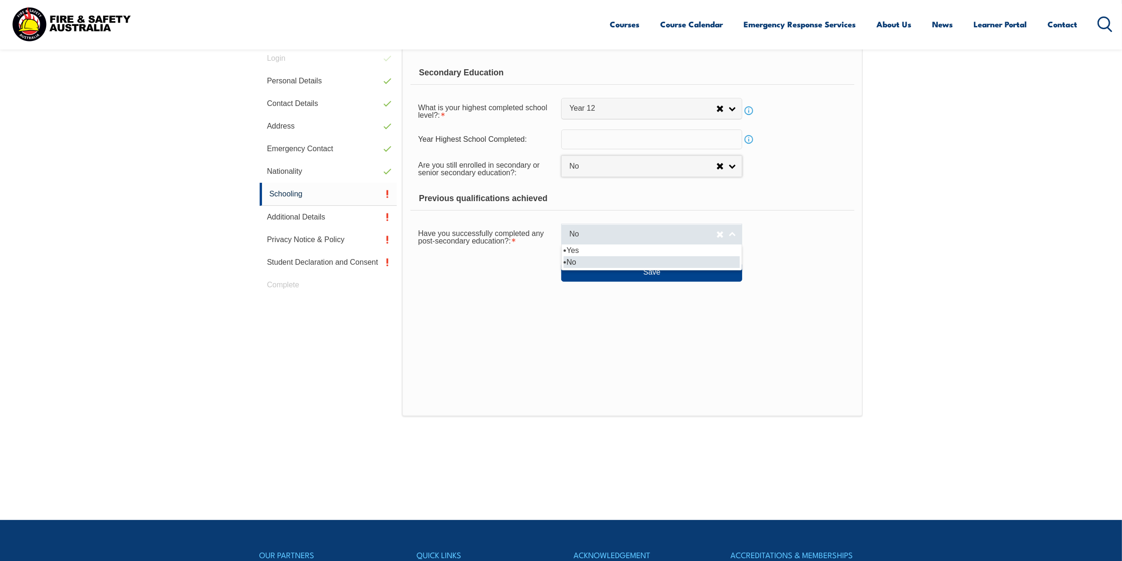
click at [727, 234] on link "No" at bounding box center [651, 234] width 181 height 21
click at [565, 251] on li "Yes" at bounding box center [652, 251] width 176 height 12
select select "true"
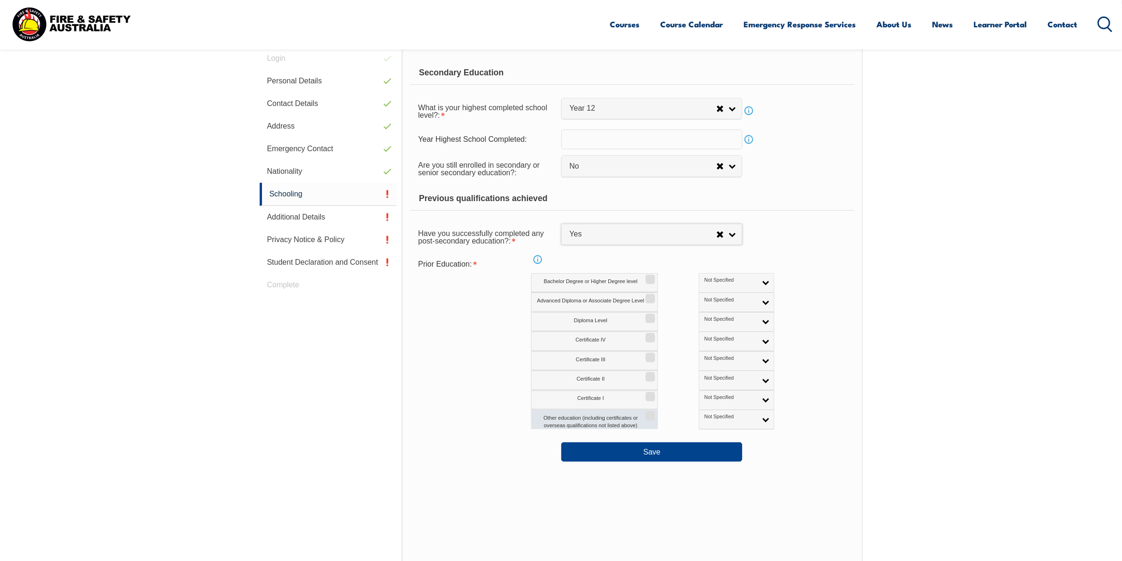
click at [566, 426] on label "Other education (including certificates or overseas qualifications not listed a…" at bounding box center [594, 419] width 127 height 19
click at [646, 413] on input "Other education (including certificates or overseas qualifications not listed a…" at bounding box center [649, 412] width 6 height 1
checkbox input "true"
click at [656, 453] on button "Save" at bounding box center [651, 452] width 181 height 19
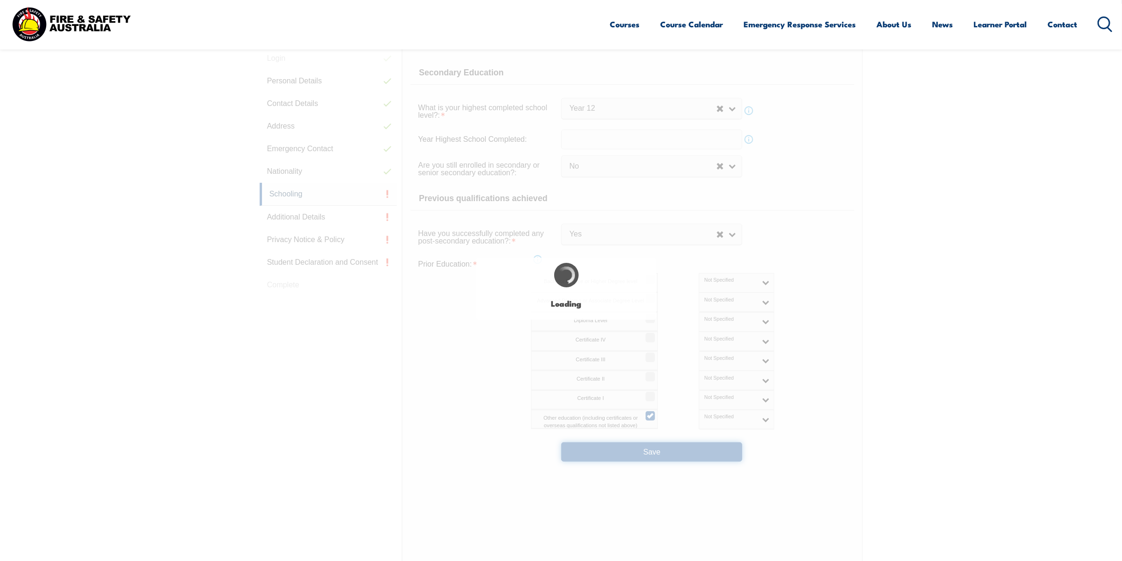
select select
select select "false"
select select "true"
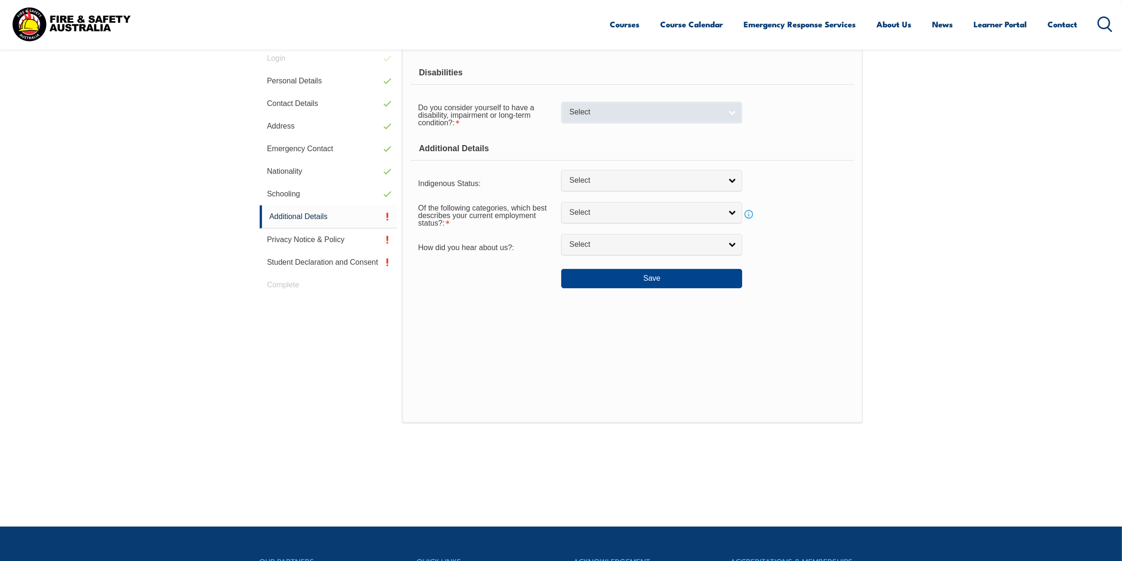
click at [736, 111] on link "Select" at bounding box center [651, 112] width 181 height 21
click at [584, 131] on li "No" at bounding box center [652, 129] width 176 height 12
select select "false"
click at [730, 180] on link "Select" at bounding box center [651, 180] width 181 height 21
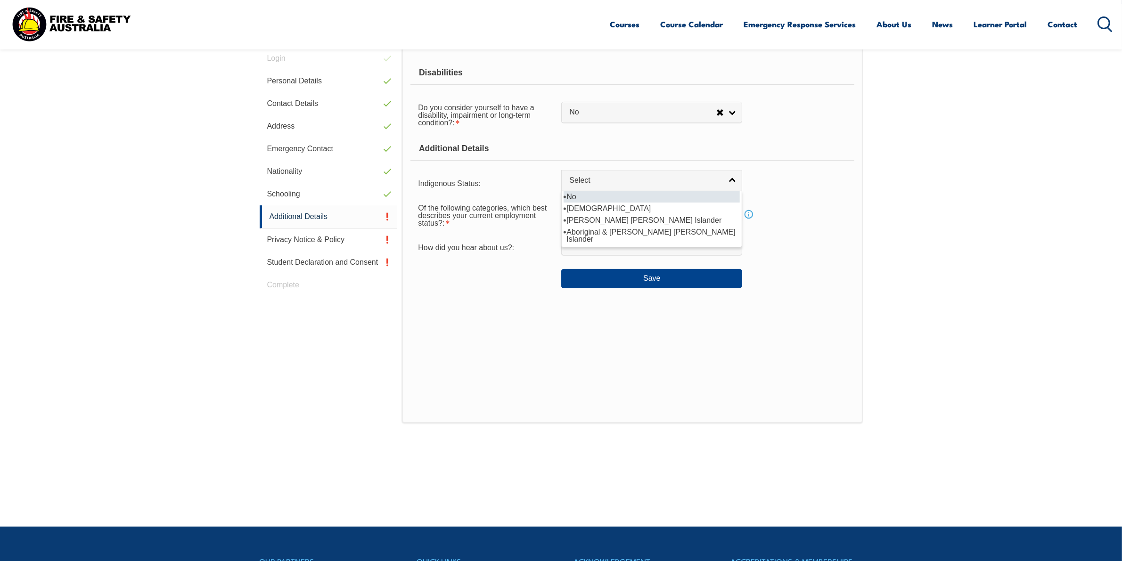
click at [567, 195] on li "No" at bounding box center [652, 197] width 176 height 12
select select "4"
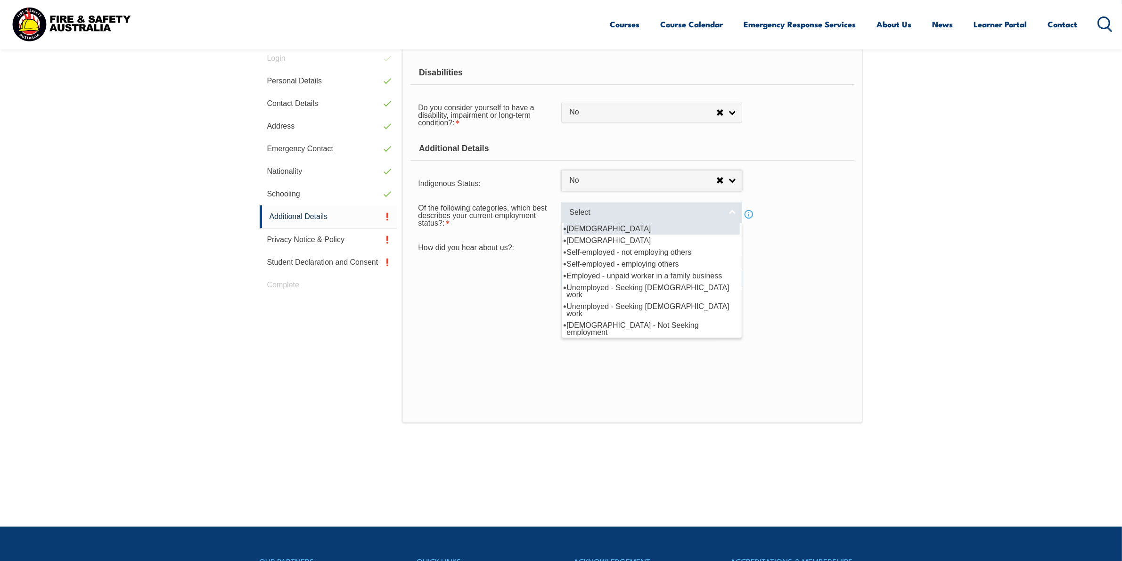
click at [610, 213] on span "Select" at bounding box center [645, 213] width 153 height 10
click at [607, 225] on li "[DEMOGRAPHIC_DATA]" at bounding box center [652, 229] width 176 height 12
select select "1"
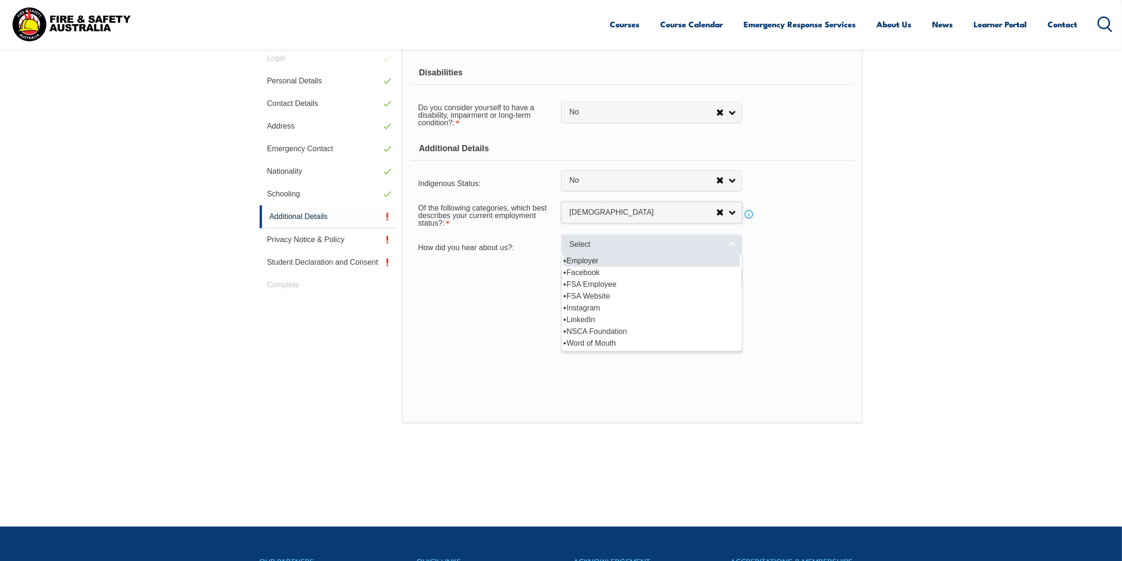
click at [696, 246] on span "Select" at bounding box center [645, 245] width 153 height 10
click at [573, 262] on li "Employer" at bounding box center [652, 261] width 176 height 12
select select "8019"
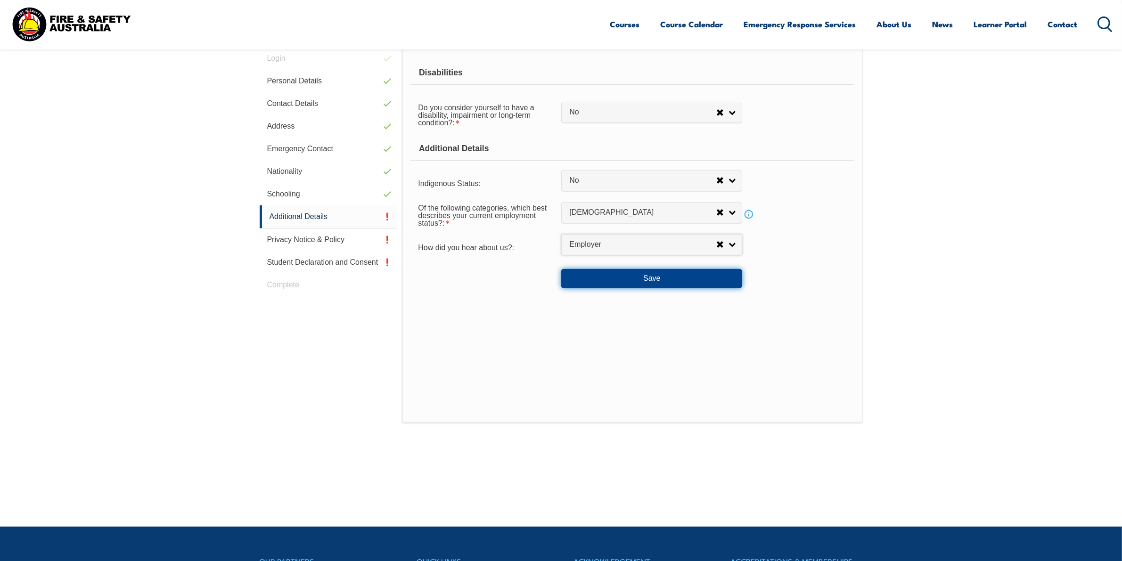
click at [609, 280] on button "Save" at bounding box center [651, 278] width 181 height 19
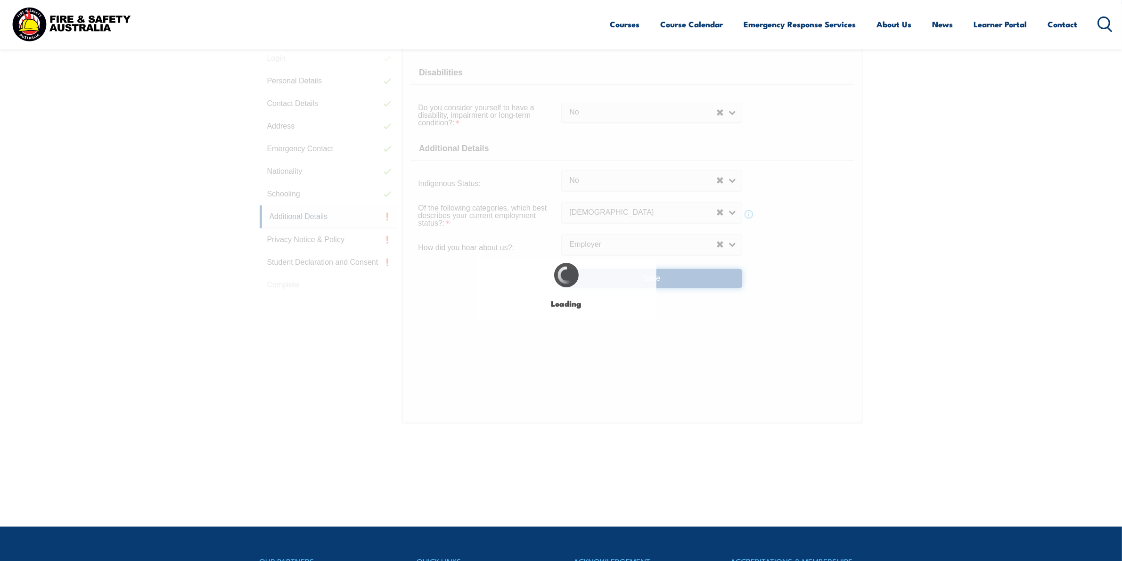
select select "false"
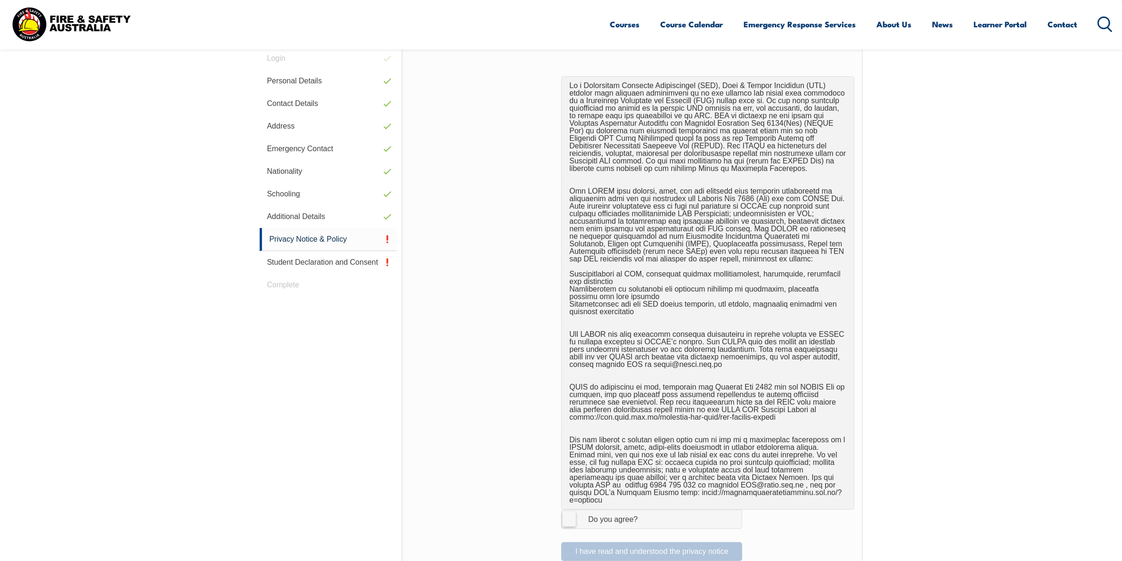
click at [567, 510] on label "I Agree Do you agree?" at bounding box center [651, 519] width 181 height 19
click at [645, 510] on input "I Agree Do you agree?" at bounding box center [653, 519] width 16 height 18
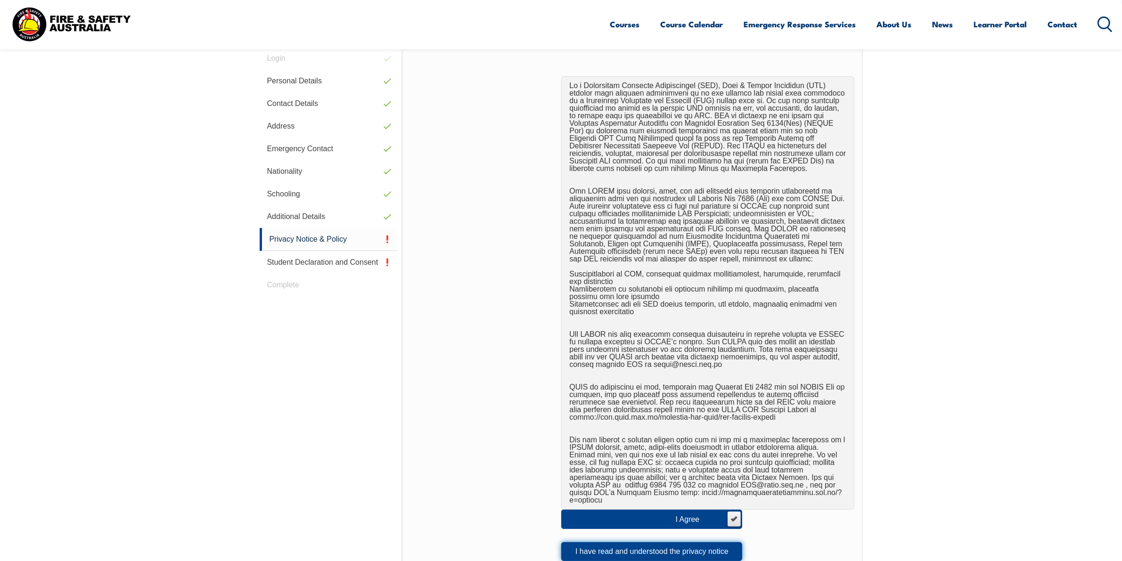
click at [637, 543] on button "I have read and understood the privacy notice" at bounding box center [651, 552] width 181 height 19
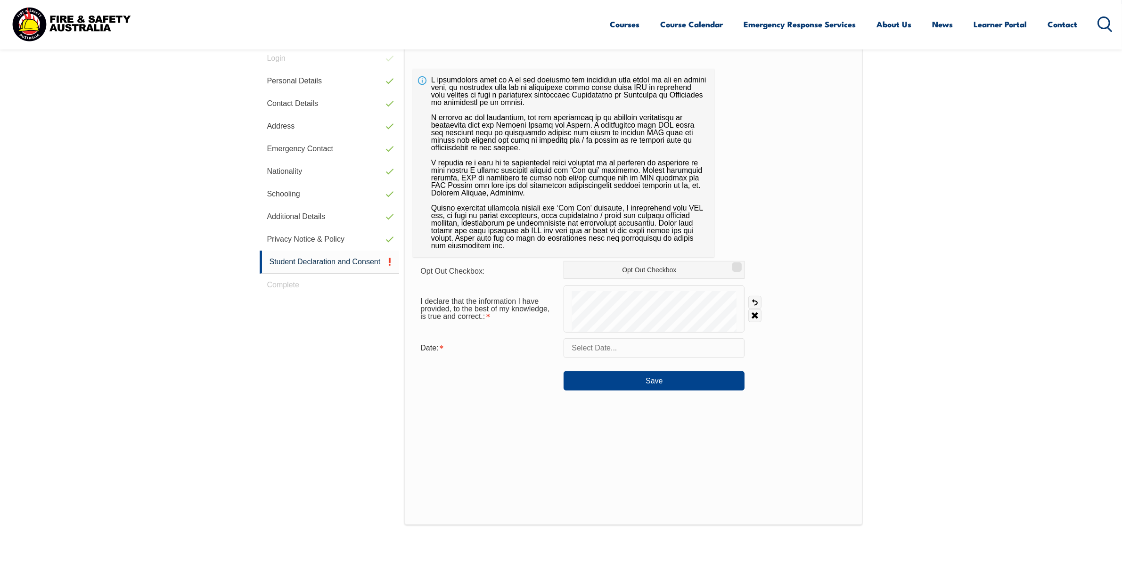
click at [593, 347] on input "text" at bounding box center [654, 348] width 181 height 20
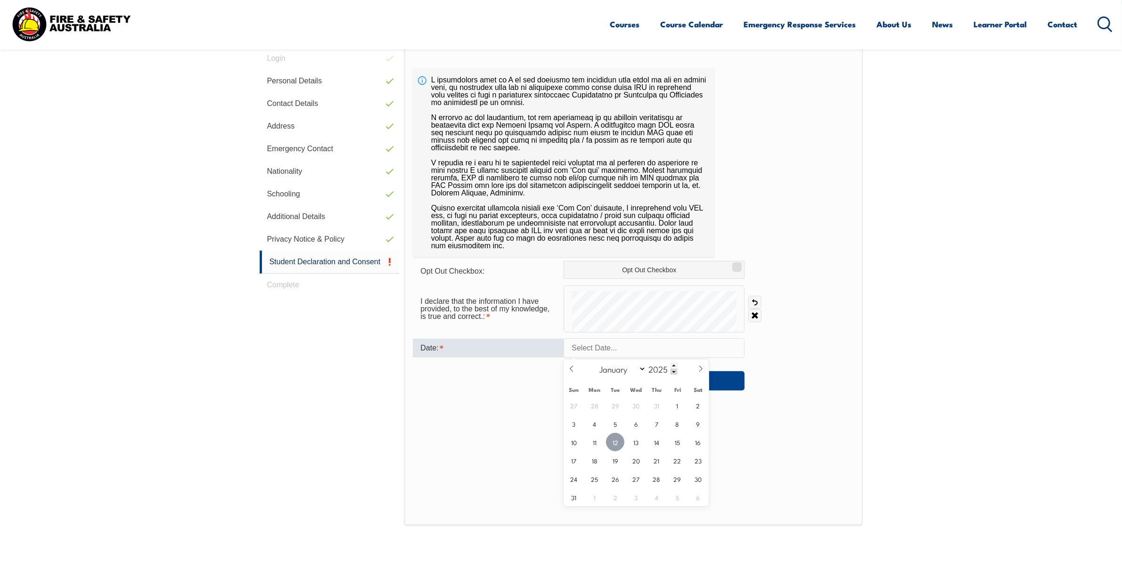
click at [616, 441] on span "12" at bounding box center [615, 442] width 18 height 18
type input "[DATE]"
click at [630, 385] on button "Save" at bounding box center [654, 380] width 181 height 19
